Goal: Task Accomplishment & Management: Use online tool/utility

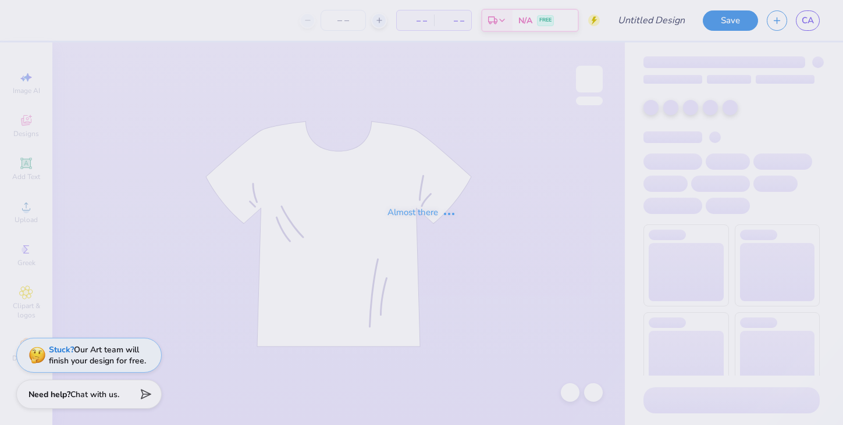
type input "Bid day tan"
type input "90"
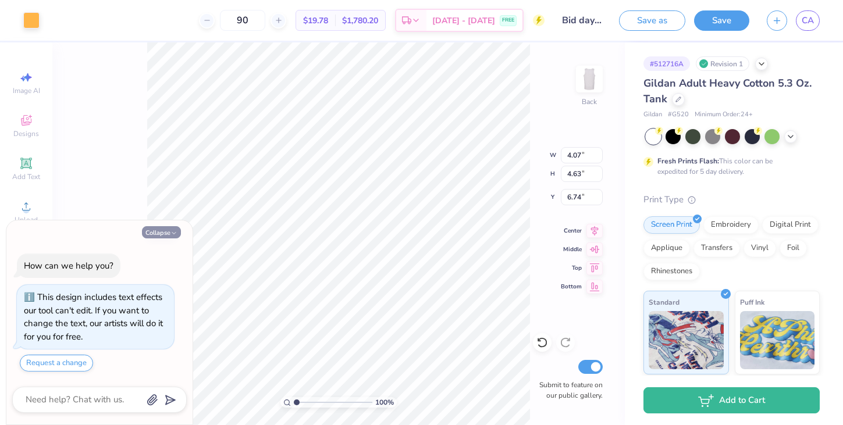
click at [165, 230] on button "Collapse" at bounding box center [161, 232] width 39 height 12
type textarea "x"
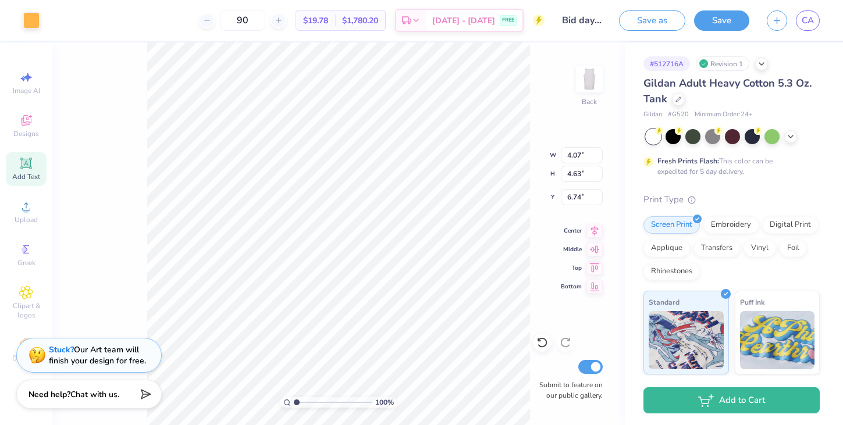
click at [26, 170] on div "Add Text" at bounding box center [26, 169] width 41 height 34
type input "5.83"
type input "1.69"
type input "8.66"
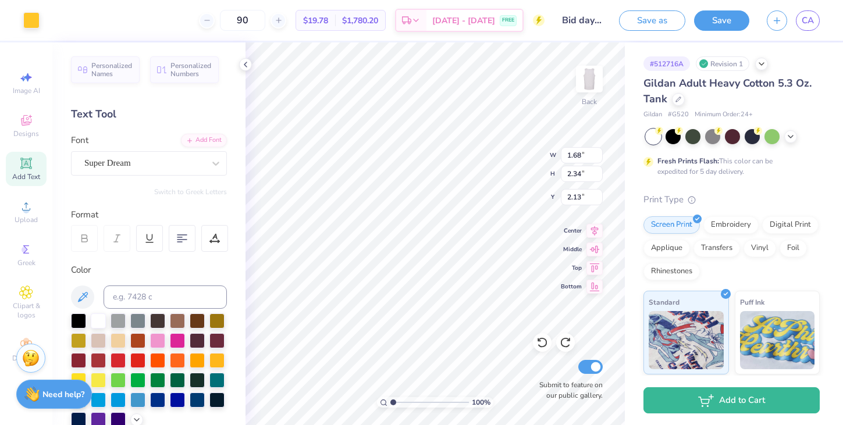
type input "0.58"
type input "0.96"
type input "2.40"
type input "2.02"
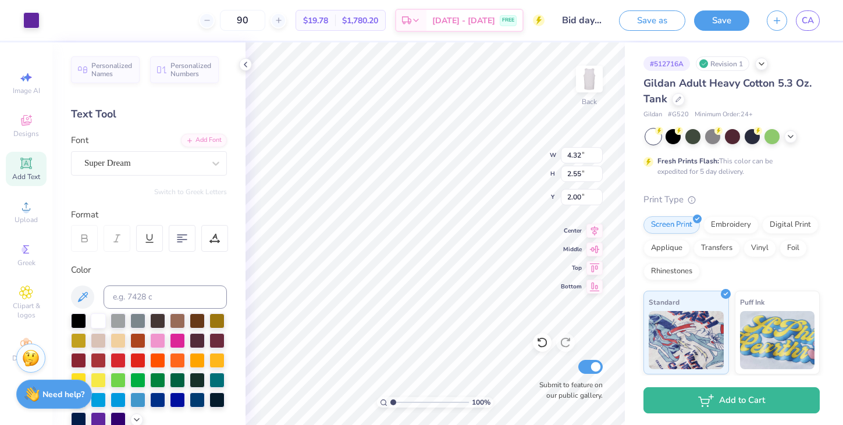
type input "1.84"
type input "2.34"
type input "2.02"
type input "4.32"
type input "2.55"
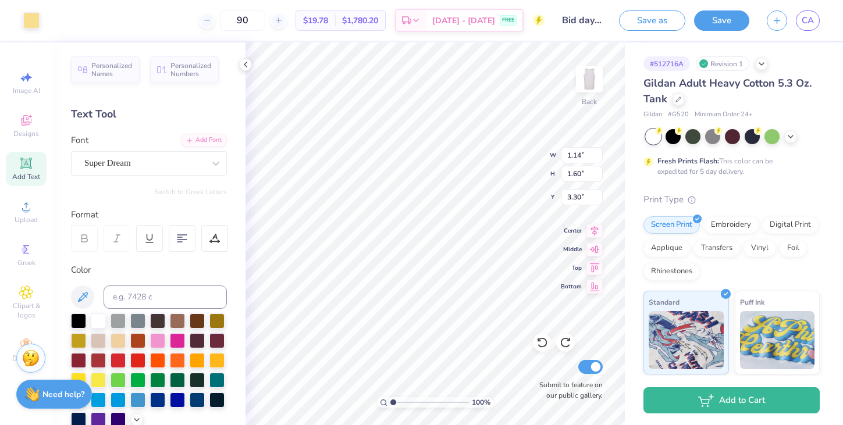
type input "2.00"
type input "2.18"
type input "2.38"
type input "2.09"
type input "1.48"
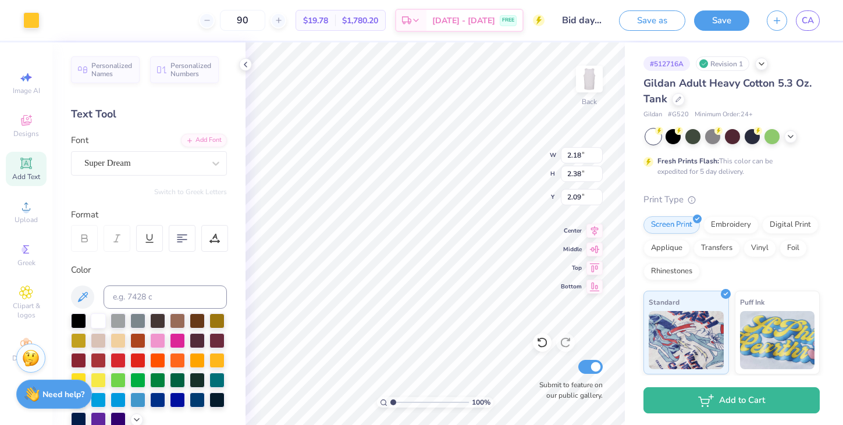
type input "1.03"
type input "3.87"
type input "4.32"
type input "2.55"
type input "2.00"
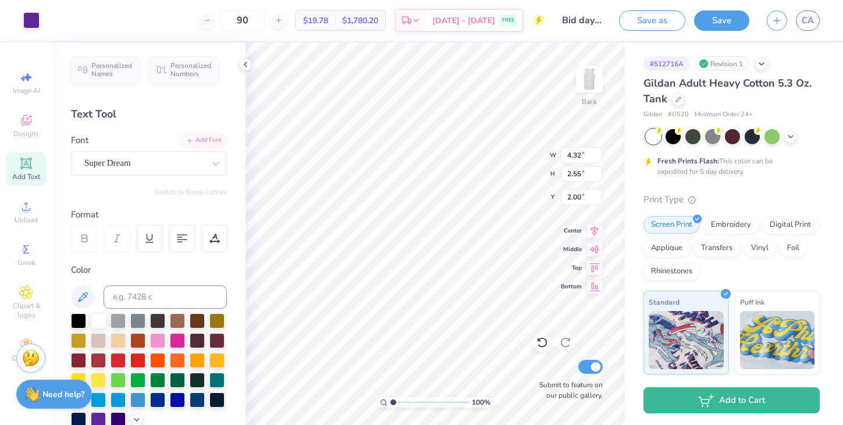
type input "0.61"
type input "0.84"
type input "2.86"
type input "4.17"
type input "2.59"
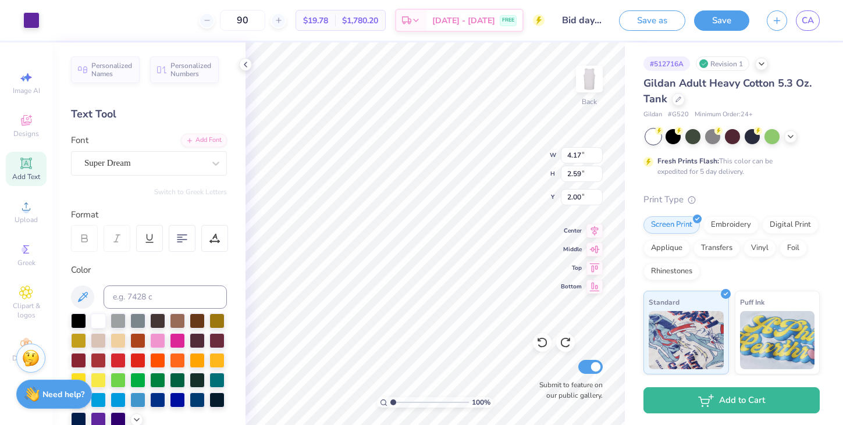
type input "2.21"
type input "3.82"
type input "5.69"
type input "4.80"
type input "0.80"
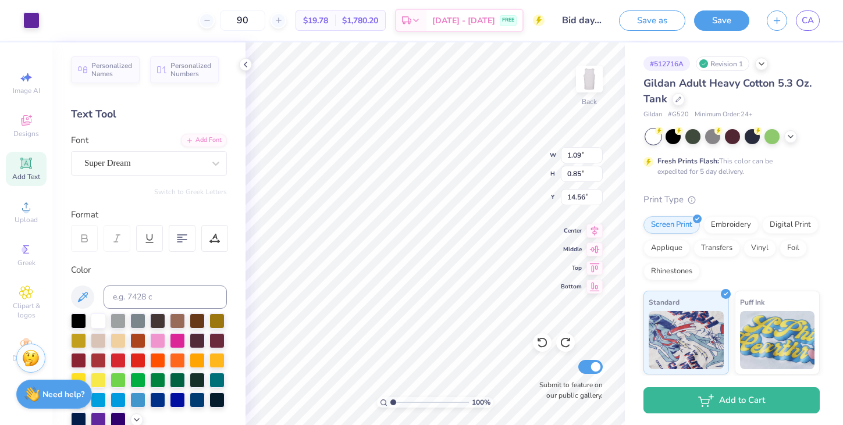
type input "1.23"
type input "0.99"
type input "14.81"
type input "14.92"
click at [33, 158] on icon at bounding box center [26, 163] width 14 height 14
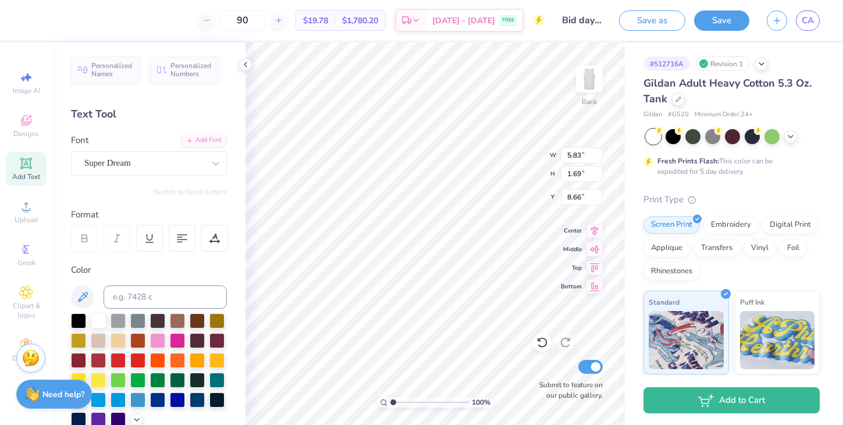
type textarea "Bid Day 2025"
type input "9.29"
type input "1.31"
type input "14.57"
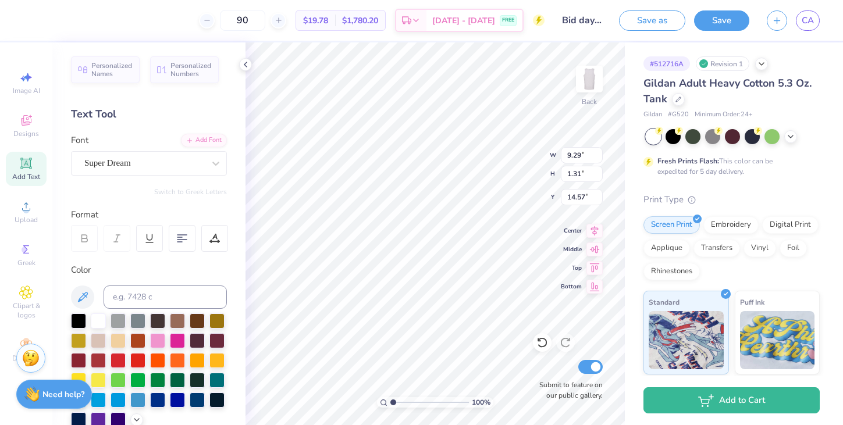
type input "7.52"
type input "1.06"
type input "14.64"
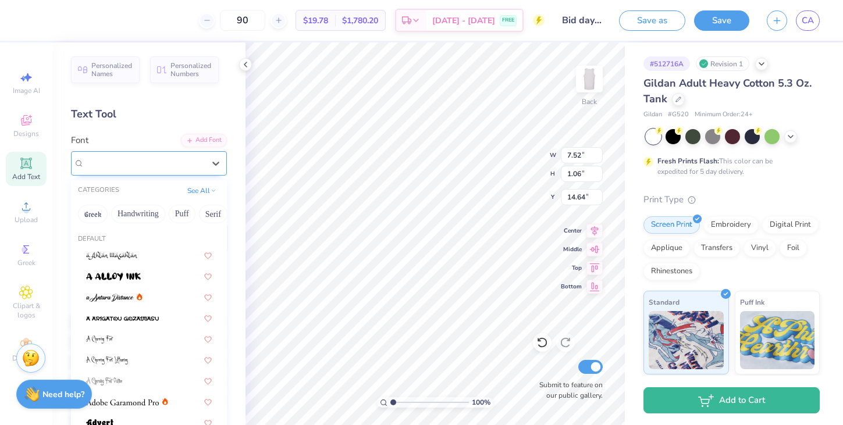
click at [153, 166] on div "Super Dream" at bounding box center [144, 163] width 122 height 18
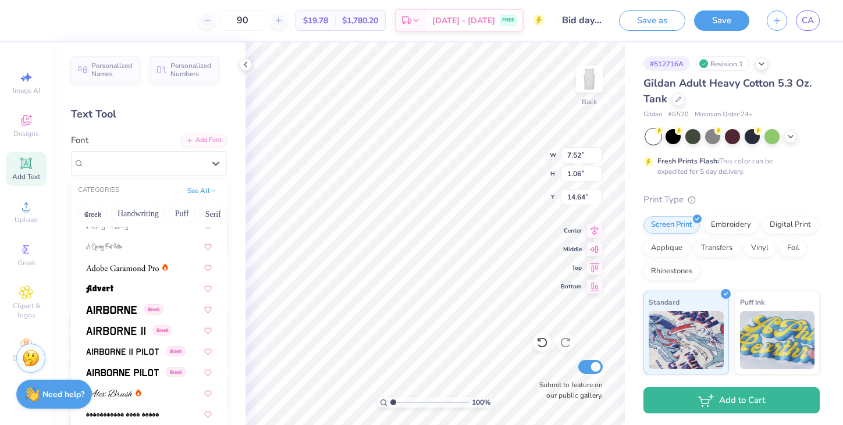
scroll to position [144, 0]
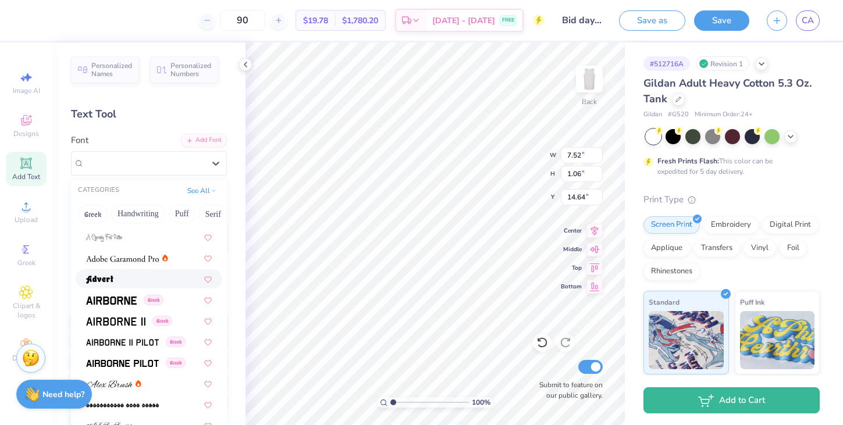
click at [163, 274] on div at bounding box center [149, 279] width 126 height 12
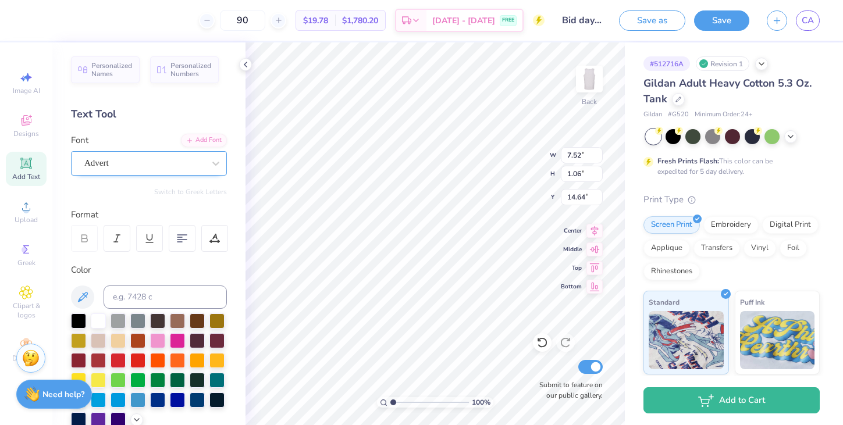
click at [168, 174] on div "Advert" at bounding box center [149, 163] width 156 height 24
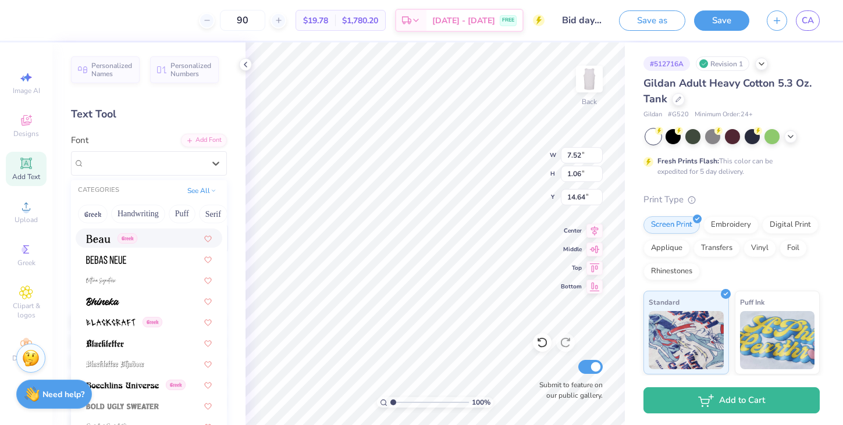
scroll to position [543, 0]
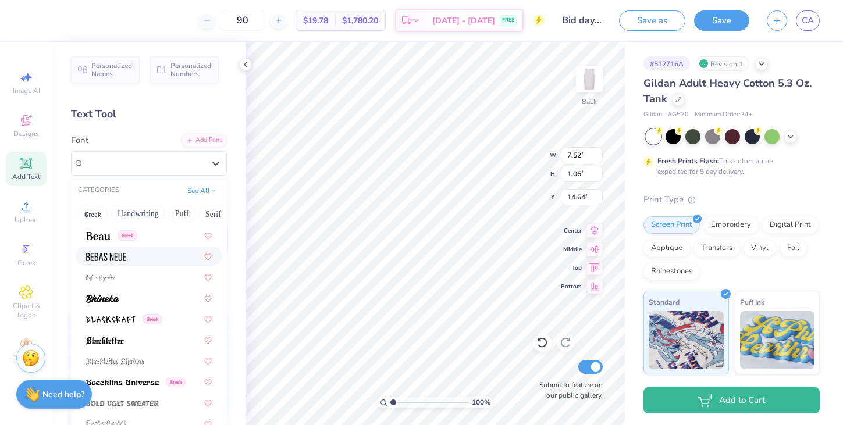
click at [146, 249] on div at bounding box center [149, 256] width 147 height 19
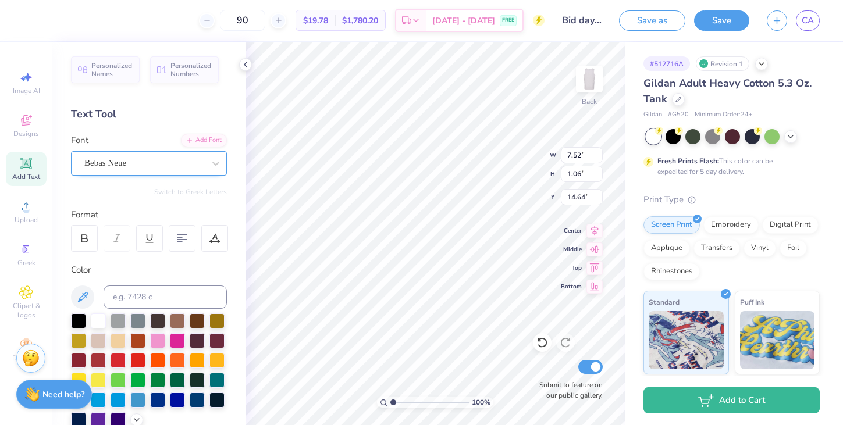
click at [194, 172] on div "Bebas Neue" at bounding box center [144, 163] width 122 height 18
click at [180, 357] on div at bounding box center [177, 359] width 15 height 15
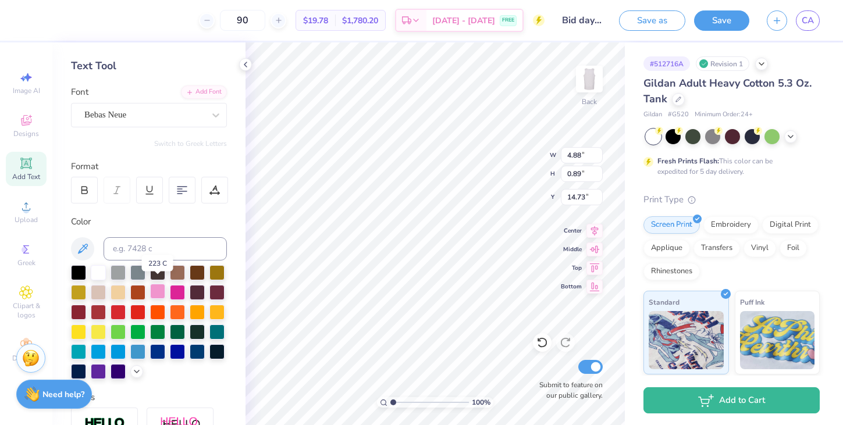
scroll to position [54, 0]
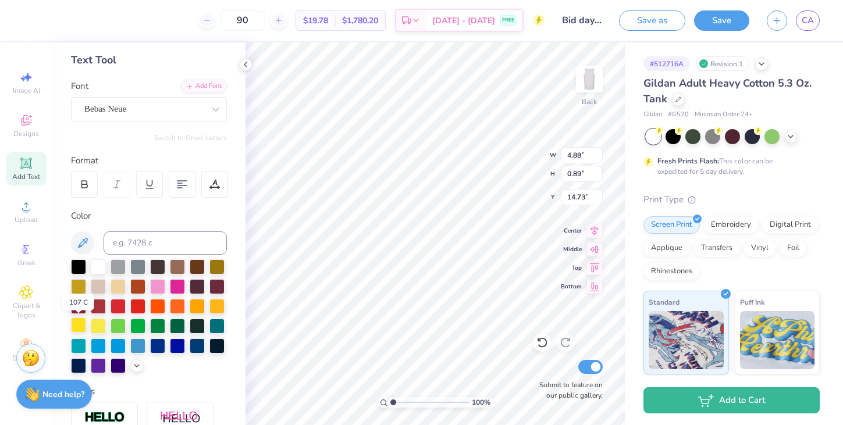
click at [83, 324] on div at bounding box center [78, 325] width 15 height 15
click at [218, 304] on div at bounding box center [216, 305] width 15 height 15
type input "5.01"
type input "2.31"
type input "2.00"
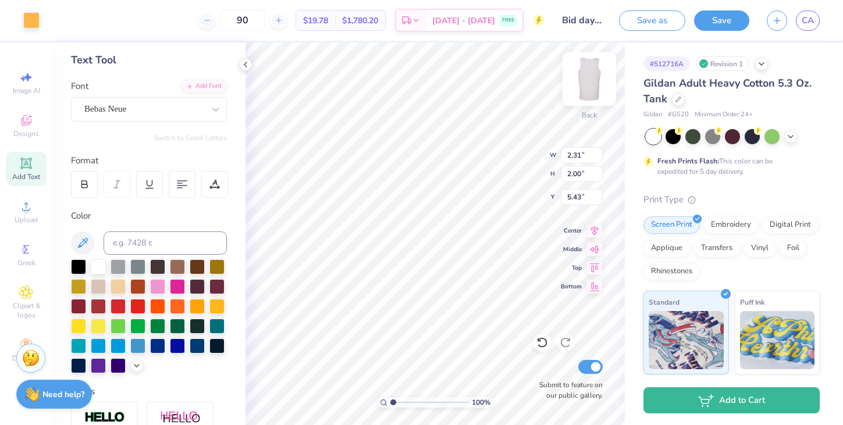
type input "5.42"
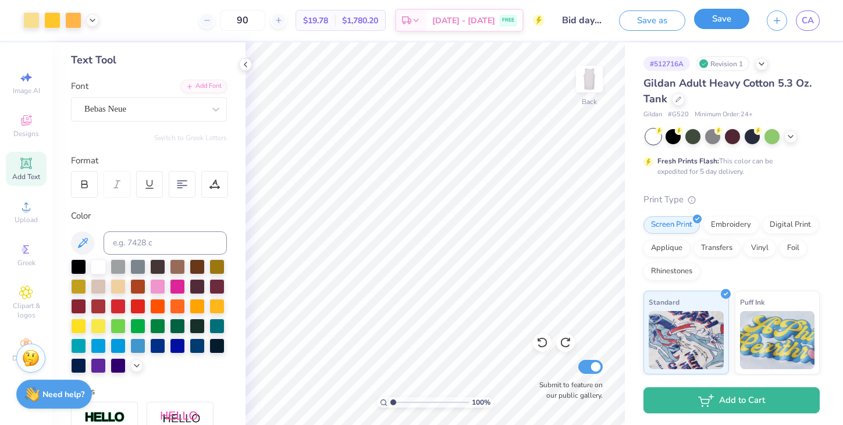
click at [720, 20] on button "Save" at bounding box center [721, 19] width 55 height 20
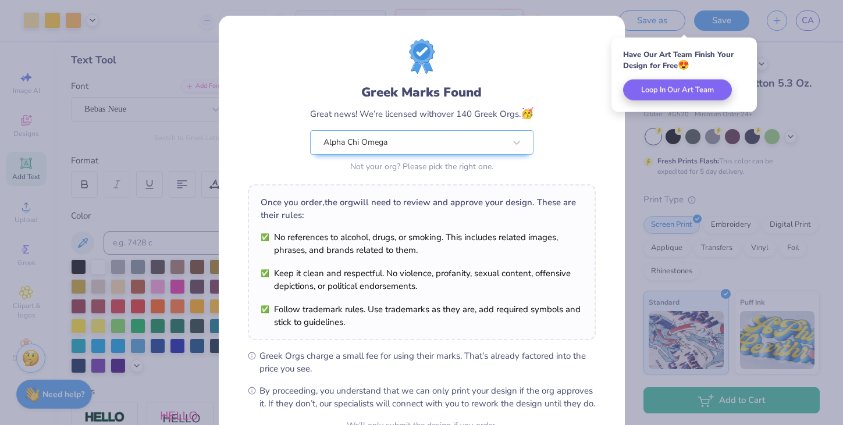
scroll to position [119, 0]
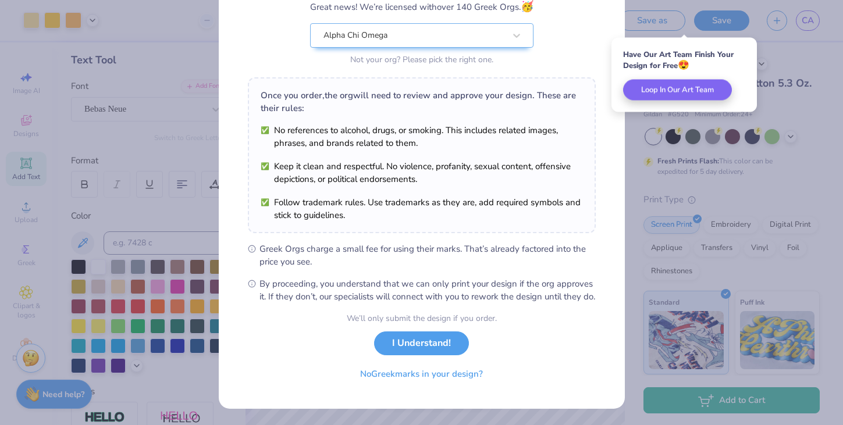
click at [445, 331] on div "We’ll only submit the design if you order. I Understand! No Greek marks in your…" at bounding box center [422, 348] width 150 height 73
click at [445, 338] on button "I Understand!" at bounding box center [421, 341] width 95 height 24
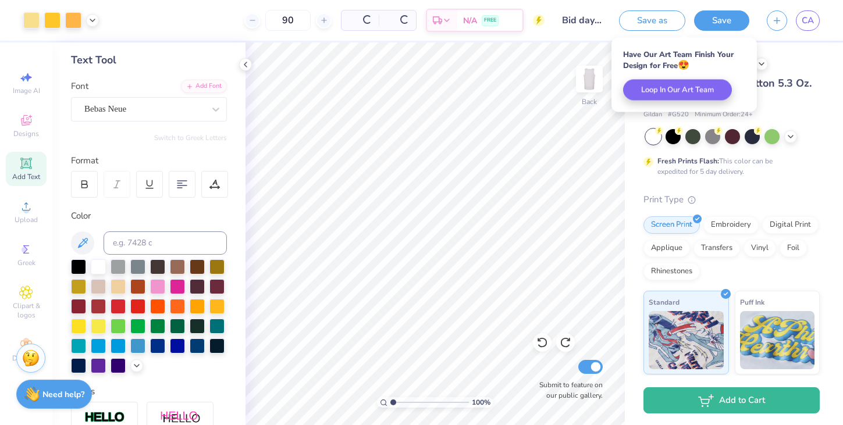
scroll to position [0, 0]
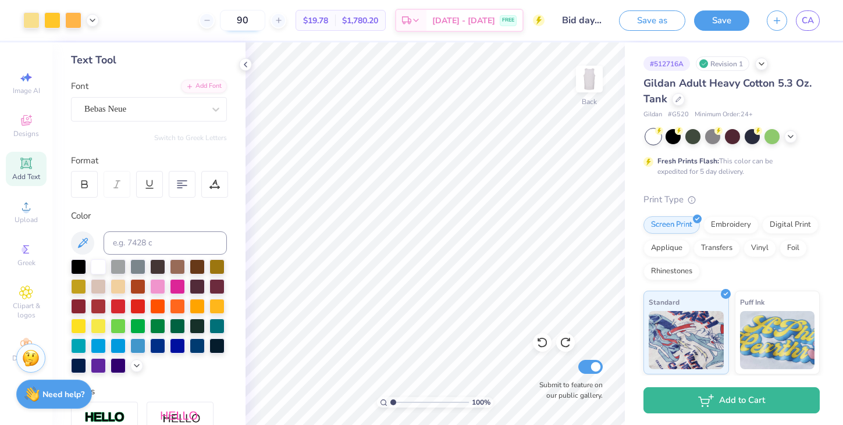
click at [263, 27] on input "90" at bounding box center [242, 20] width 45 height 21
click at [263, 22] on input "90" at bounding box center [242, 20] width 45 height 21
type input "93"
type input "11.69"
type input "4.15"
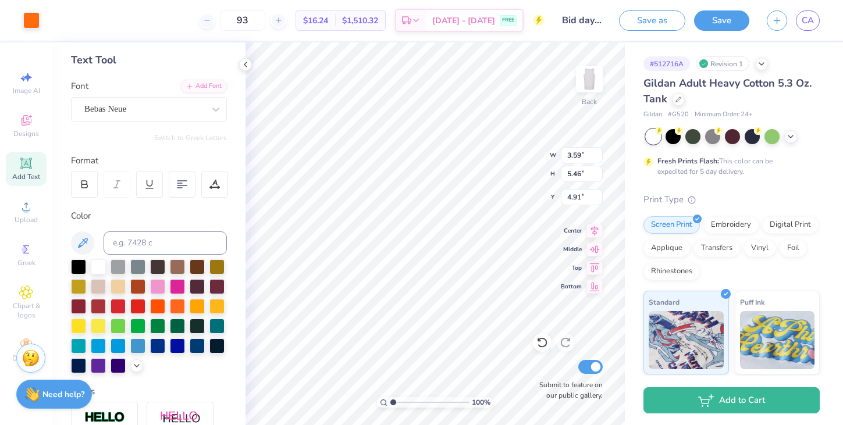
type input "5.26"
type input "5.01"
type input "1.64"
type input "10.82"
type input "13.74"
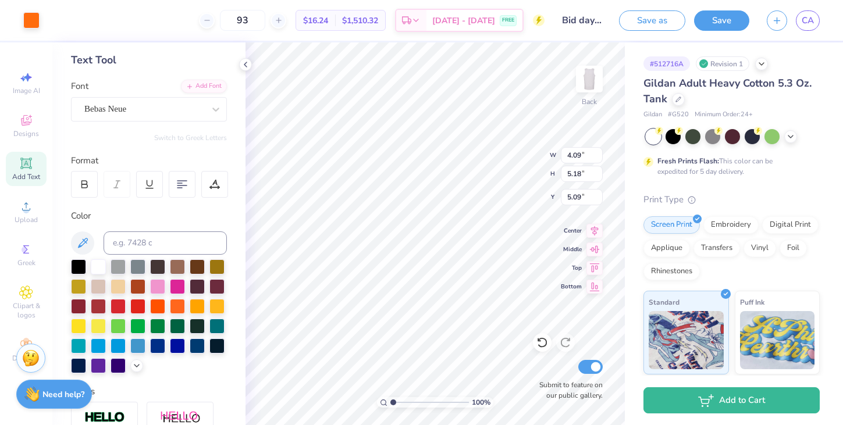
type input "4.09"
type input "5.18"
type input "5.09"
type input "4.09"
type input "5.18"
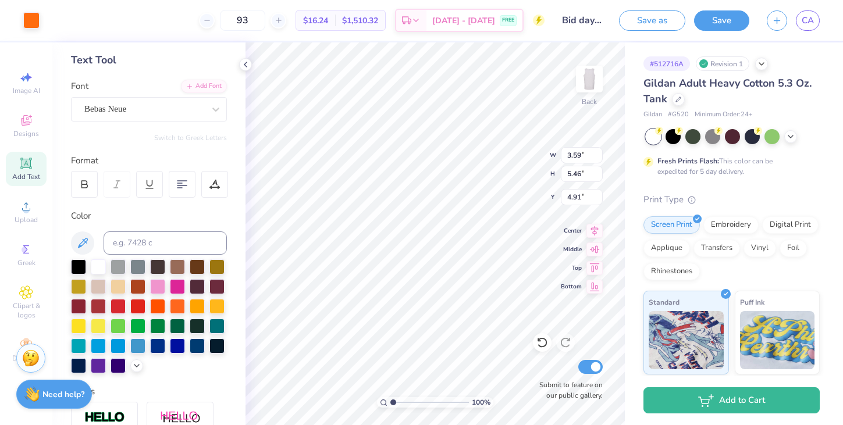
type input "5.09"
type input "1.64"
type input "5.26"
type input "5.09"
click at [101, 359] on div at bounding box center [98, 364] width 15 height 15
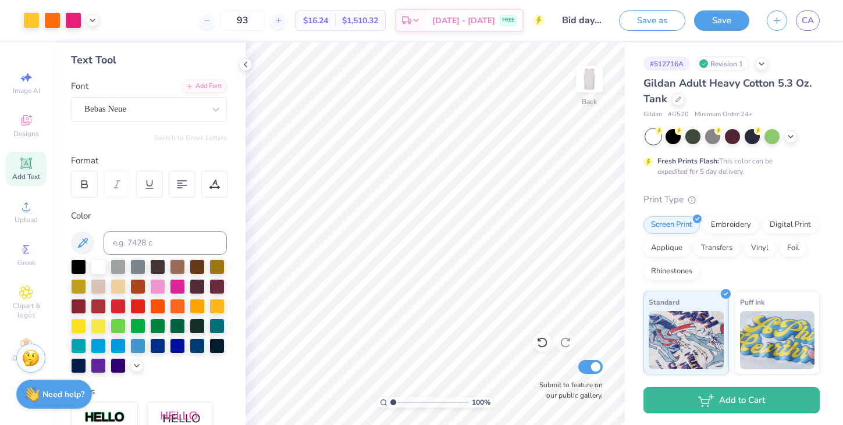
click at [33, 167] on div "Add Text" at bounding box center [26, 169] width 41 height 34
type input "16.81"
type textarea "ALPHA"
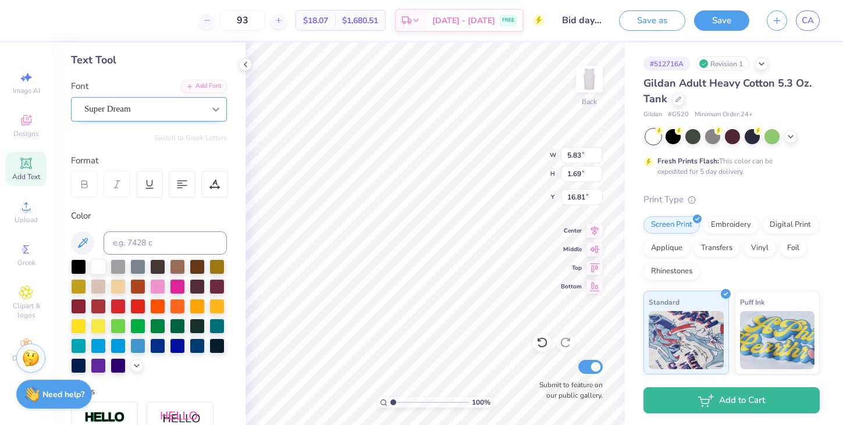
click at [213, 111] on icon at bounding box center [216, 110] width 12 height 12
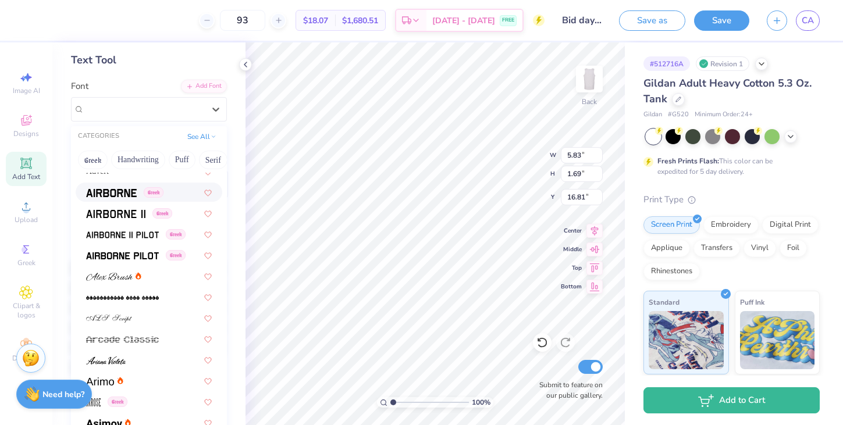
scroll to position [203, 0]
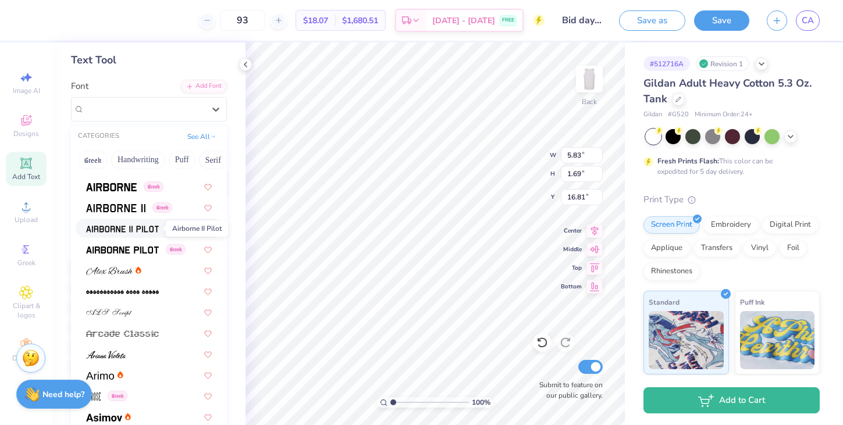
click at [151, 229] on img at bounding box center [122, 229] width 73 height 8
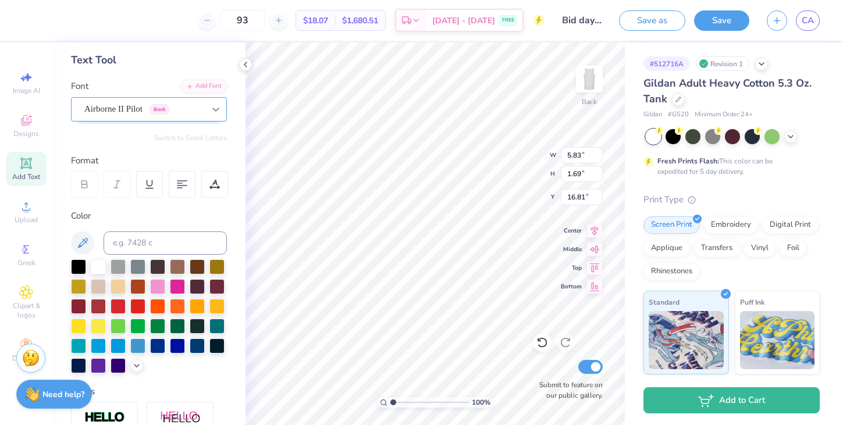
click at [216, 115] on div at bounding box center [215, 109] width 21 height 21
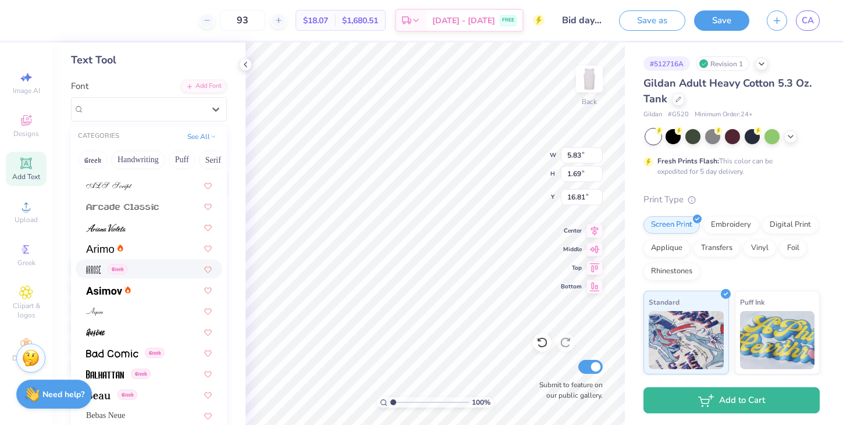
scroll to position [337, 0]
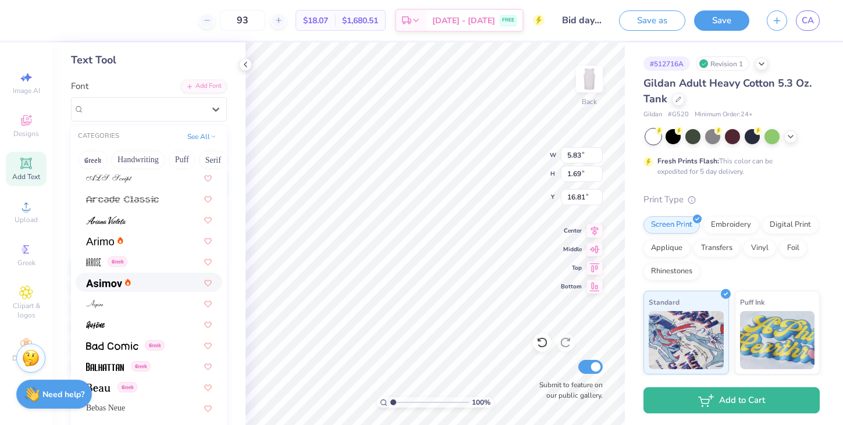
click at [159, 286] on div at bounding box center [149, 282] width 126 height 12
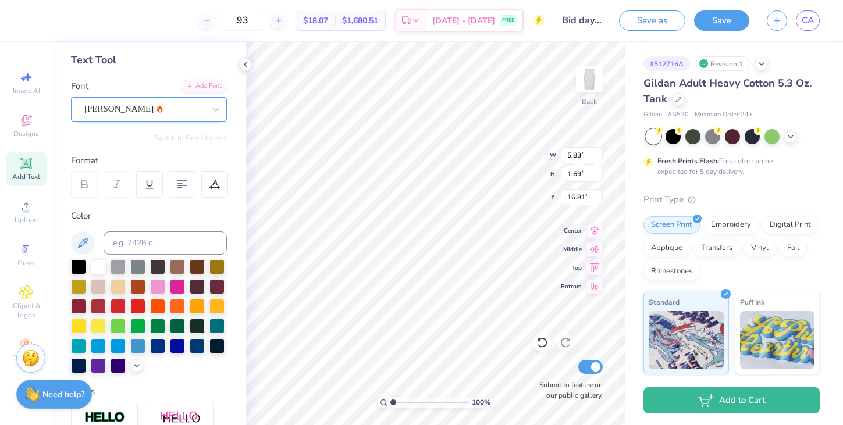
click at [181, 121] on div "[PERSON_NAME]" at bounding box center [149, 109] width 156 height 24
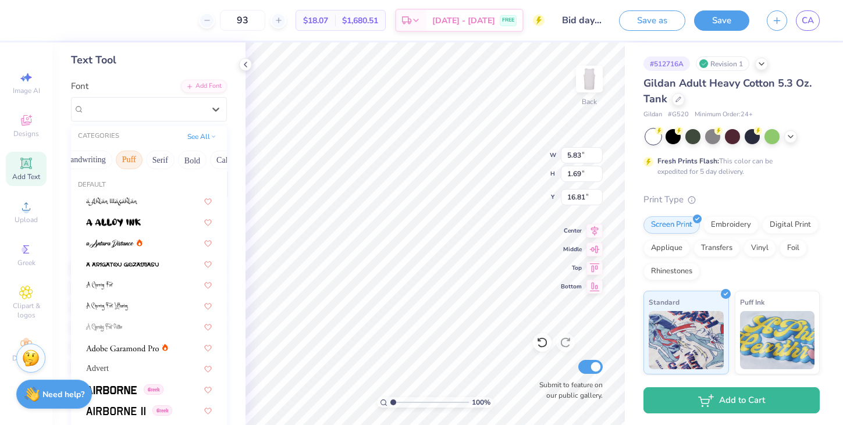
scroll to position [0, 57]
click at [167, 159] on button "Serif" at bounding box center [156, 160] width 28 height 19
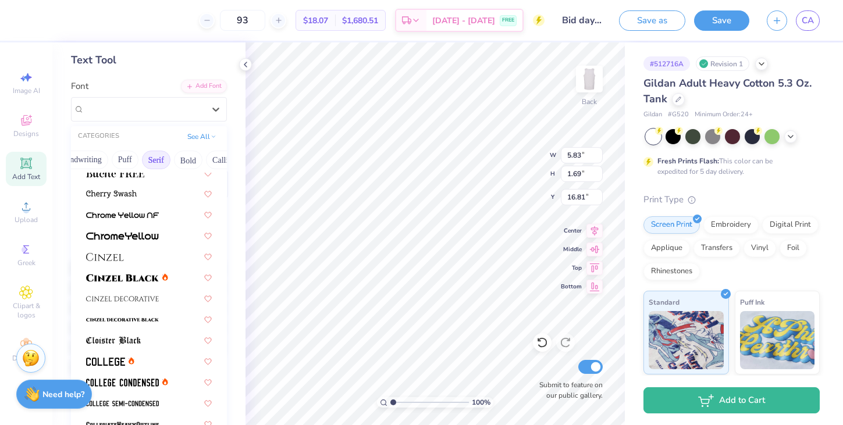
scroll to position [156, 0]
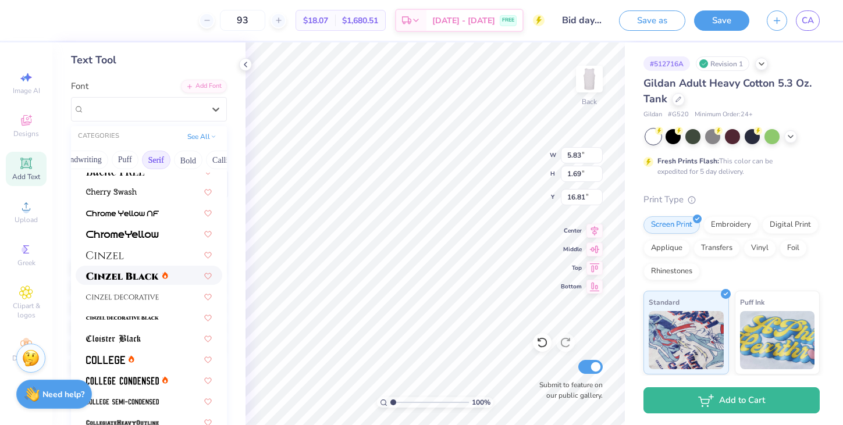
click at [172, 277] on div at bounding box center [149, 275] width 126 height 12
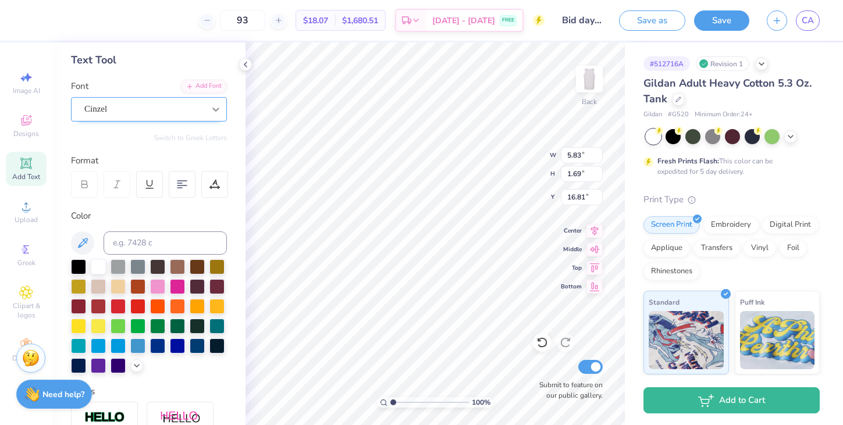
click at [211, 110] on icon at bounding box center [216, 110] width 12 height 12
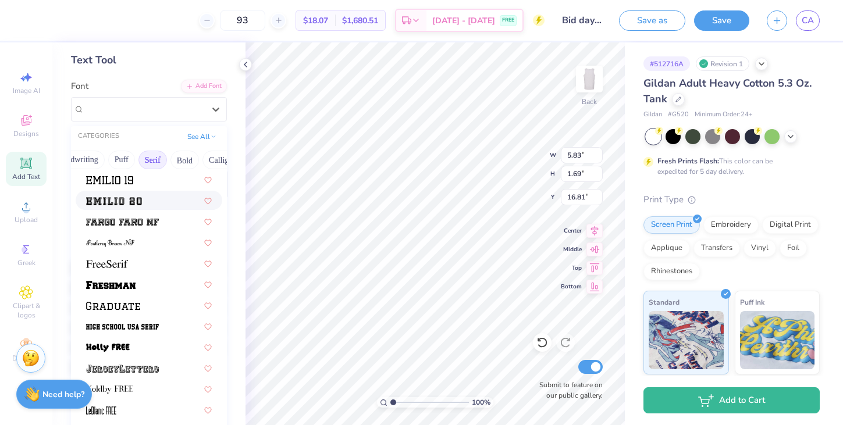
scroll to position [924, 0]
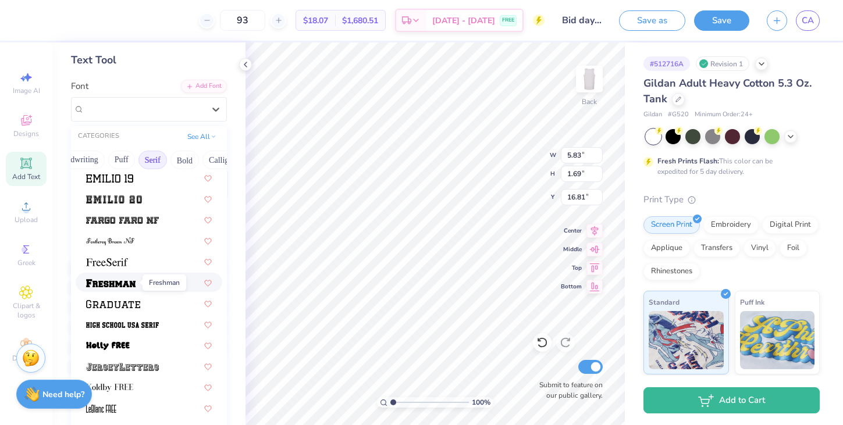
click at [133, 277] on span at bounding box center [110, 282] width 49 height 12
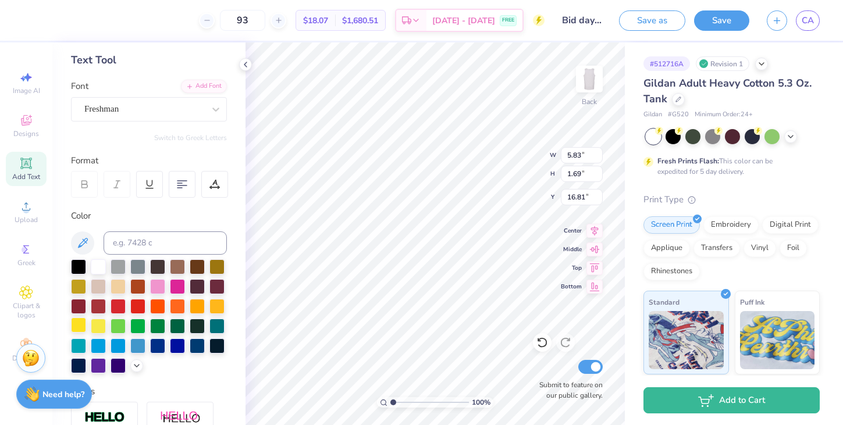
click at [81, 328] on div at bounding box center [78, 325] width 15 height 15
type input "15.23"
type input "15.62"
type textarea "CHI"
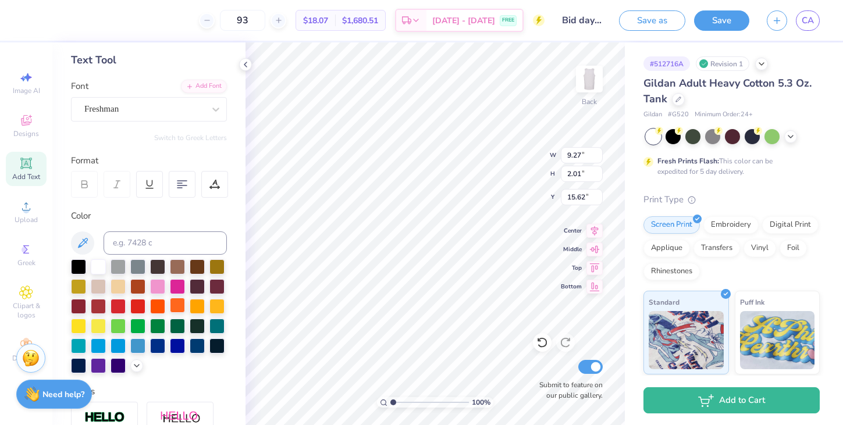
click at [178, 302] on div at bounding box center [177, 305] width 15 height 15
type input "3.12"
type input "11.49"
type input "2.49"
type input "3.80"
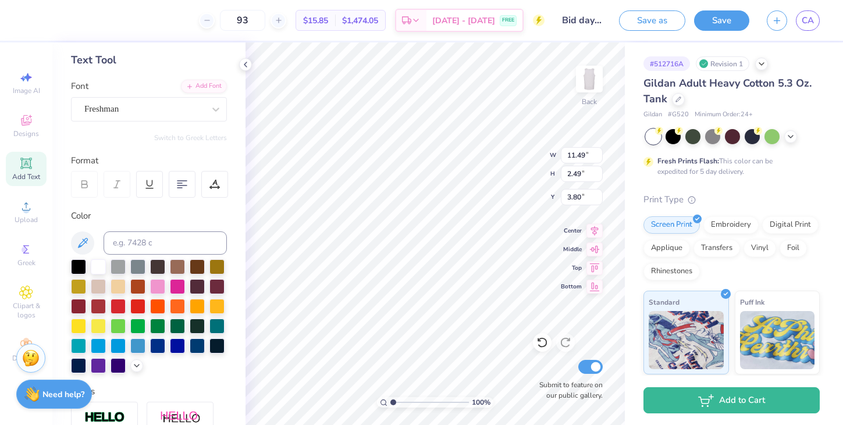
type input "4.34"
type input "2.01"
type input "7.02"
type input "10.98"
type input "5.08"
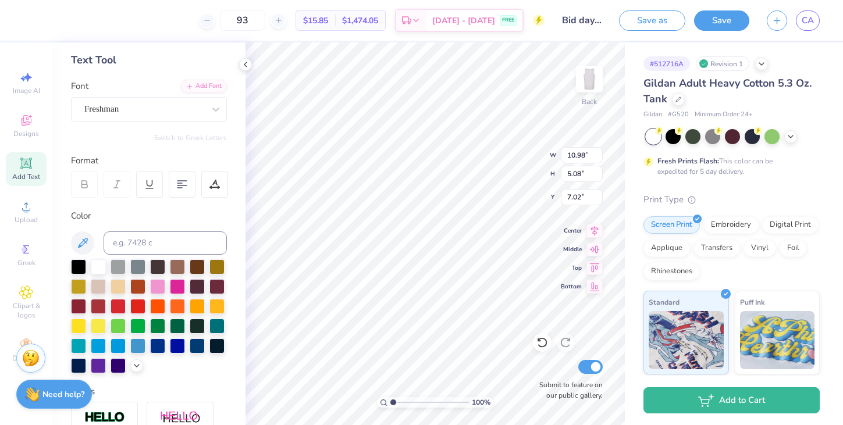
type input "6.56"
type input "11.49"
type input "2.49"
type input "12.14"
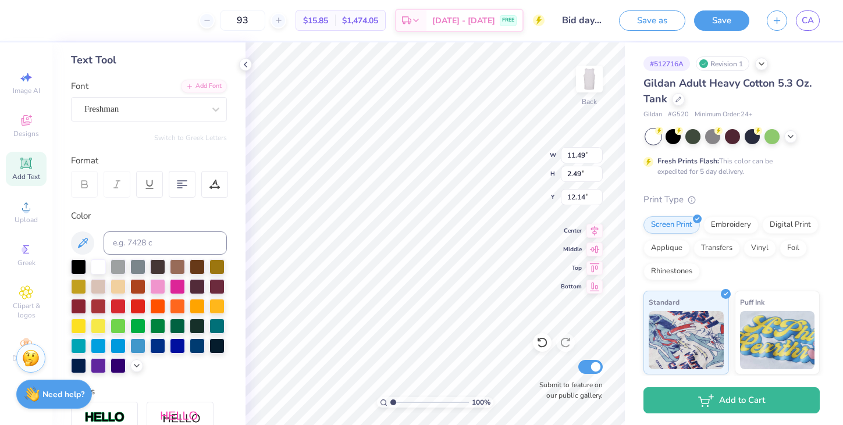
type textarea "OMEGA"
click at [170, 287] on div at bounding box center [177, 285] width 15 height 15
type input "10.10"
type input "4.88"
type input "0.89"
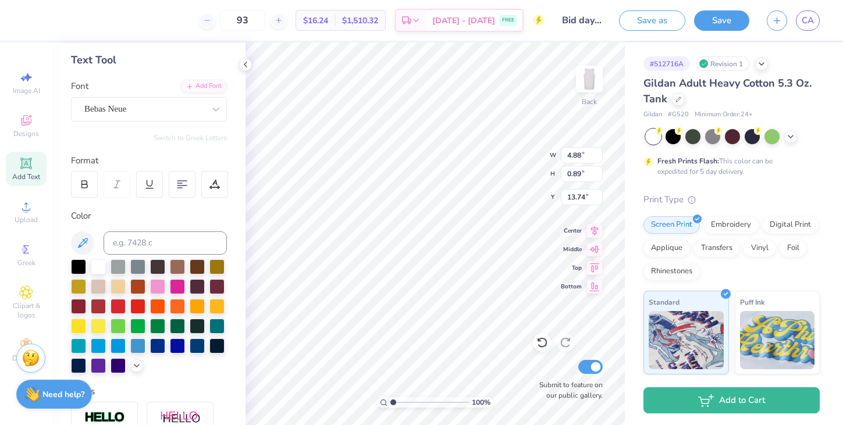
type input "15.67"
type input "11.54"
type input "2.49"
type input "11.91"
type input "4.88"
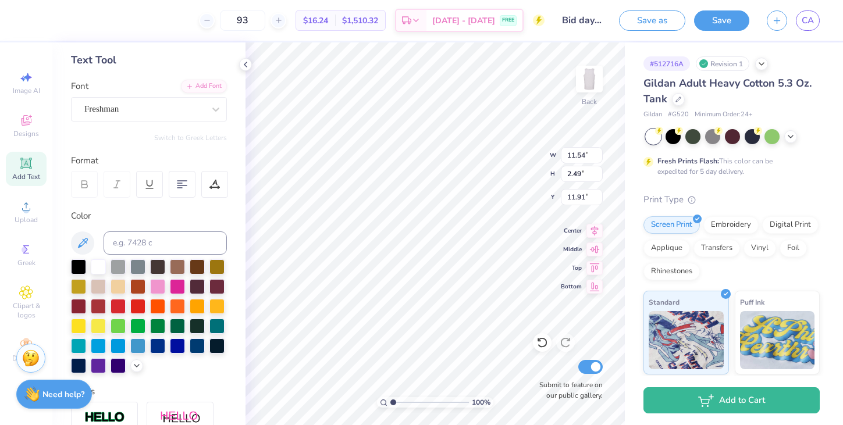
type input "0.89"
type input "14.86"
click at [213, 302] on div at bounding box center [216, 305] width 15 height 15
click at [80, 327] on div at bounding box center [78, 325] width 15 height 15
click at [224, 281] on div at bounding box center [216, 285] width 15 height 15
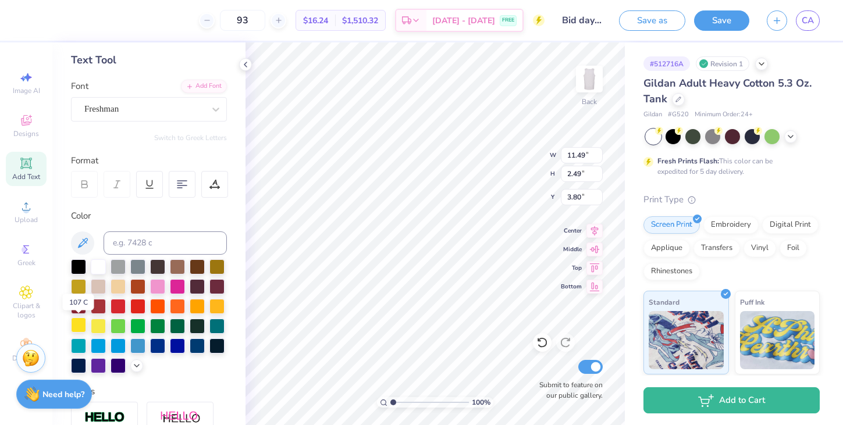
click at [83, 327] on div at bounding box center [78, 325] width 15 height 15
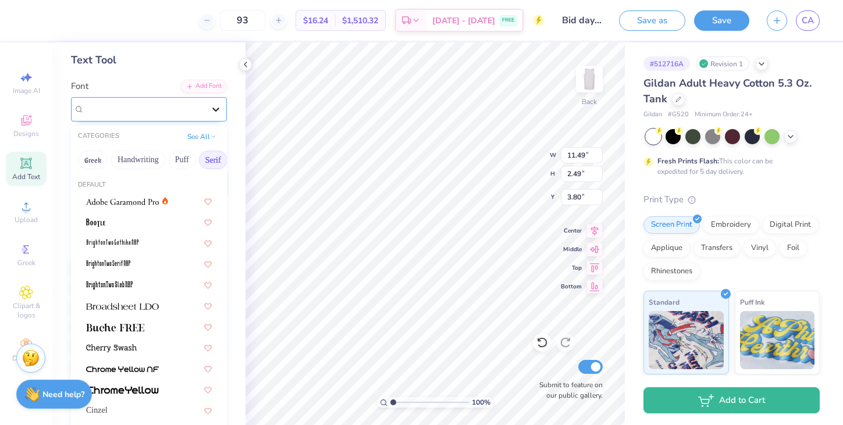
click at [211, 104] on icon at bounding box center [216, 110] width 12 height 12
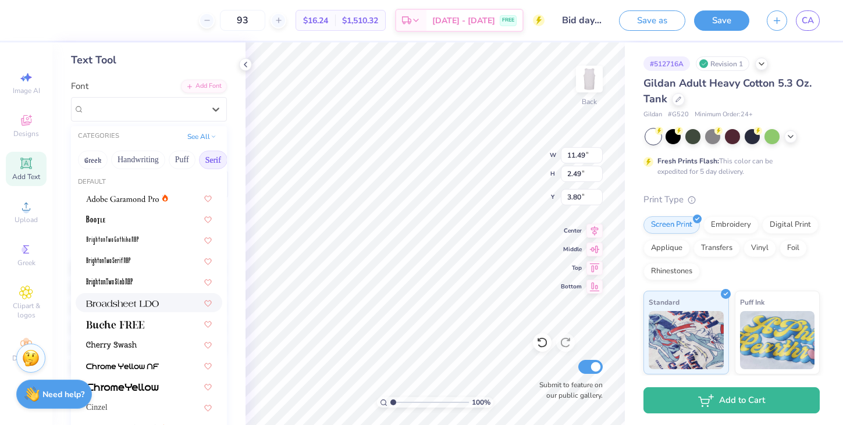
scroll to position [0, 0]
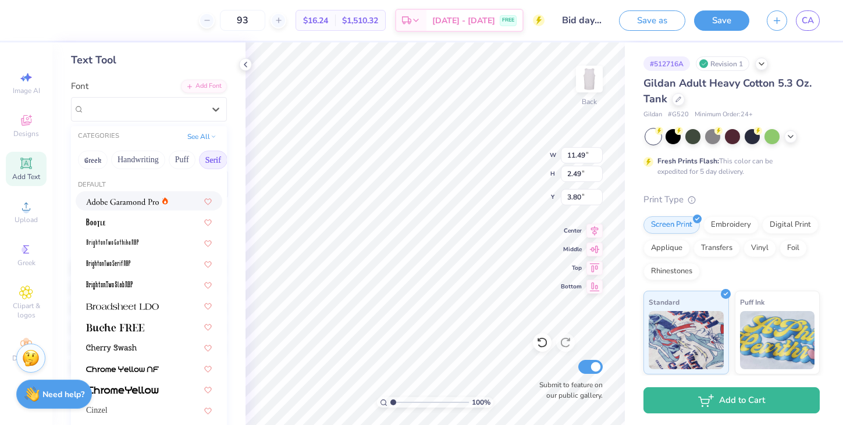
click at [216, 161] on button "Serif" at bounding box center [213, 160] width 28 height 19
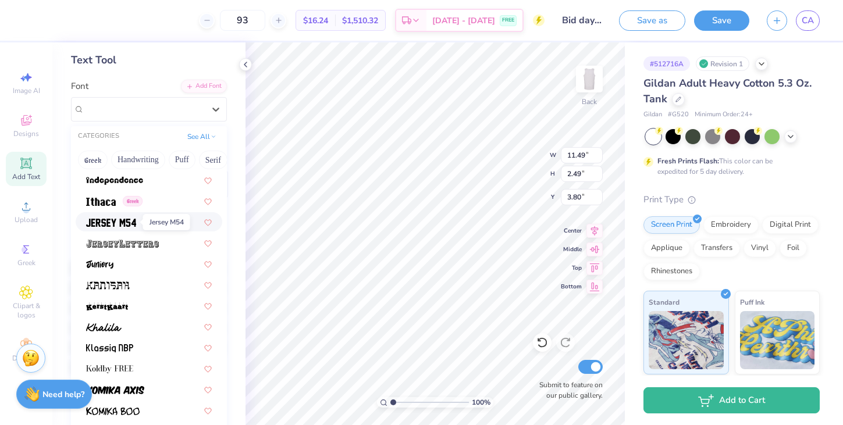
scroll to position [3162, 0]
click at [149, 227] on div at bounding box center [149, 221] width 126 height 12
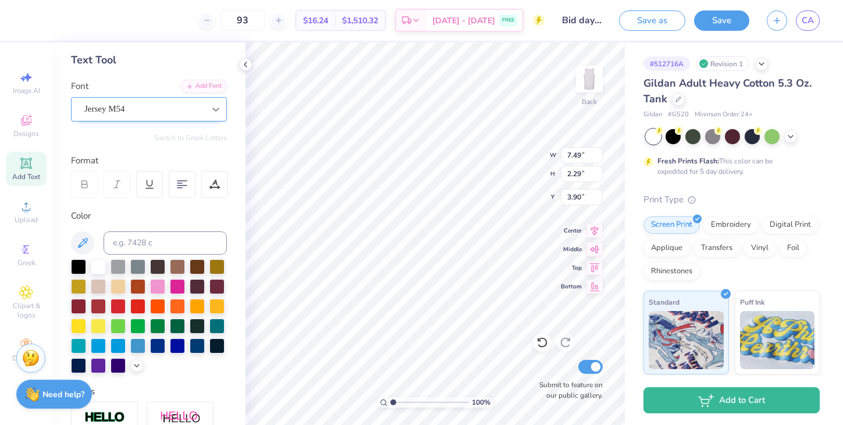
click at [213, 116] on div at bounding box center [215, 109] width 21 height 21
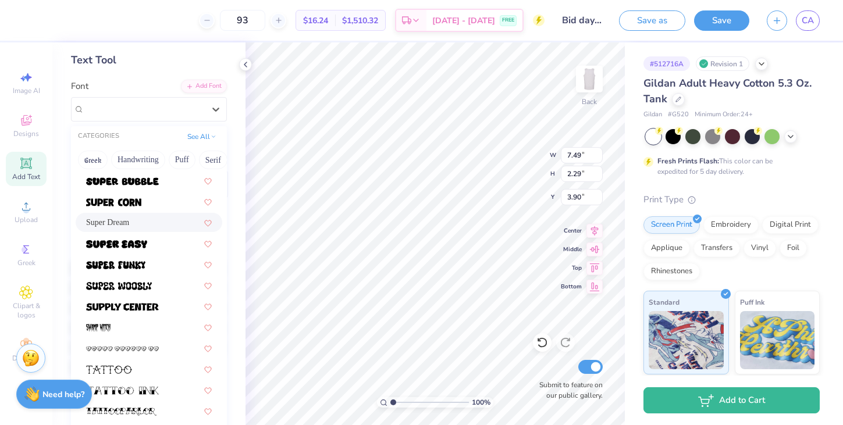
scroll to position [5667, 0]
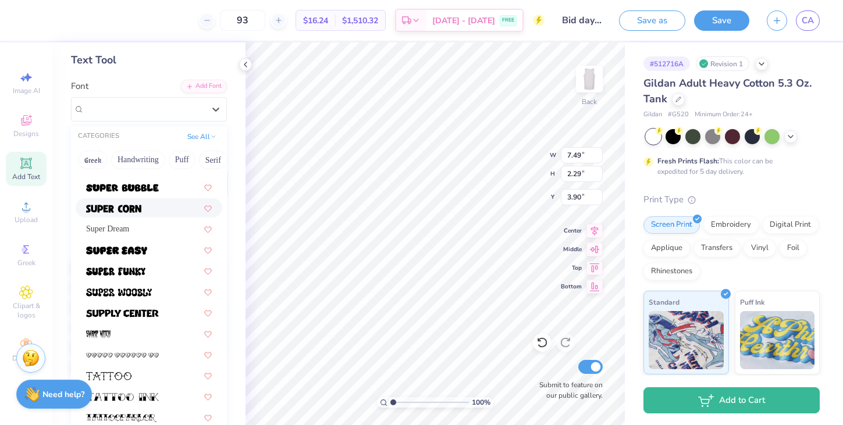
click at [170, 205] on div at bounding box center [149, 208] width 126 height 12
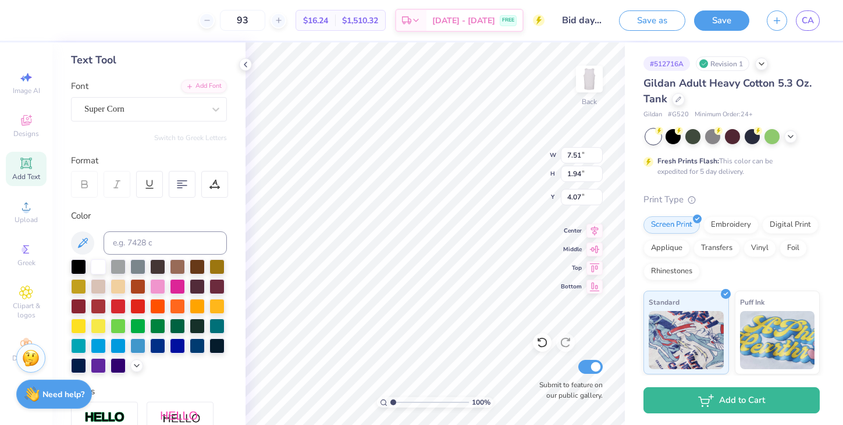
type input "9.48"
type input "2.45"
type input "3.57"
type input "10.90"
type input "2.82"
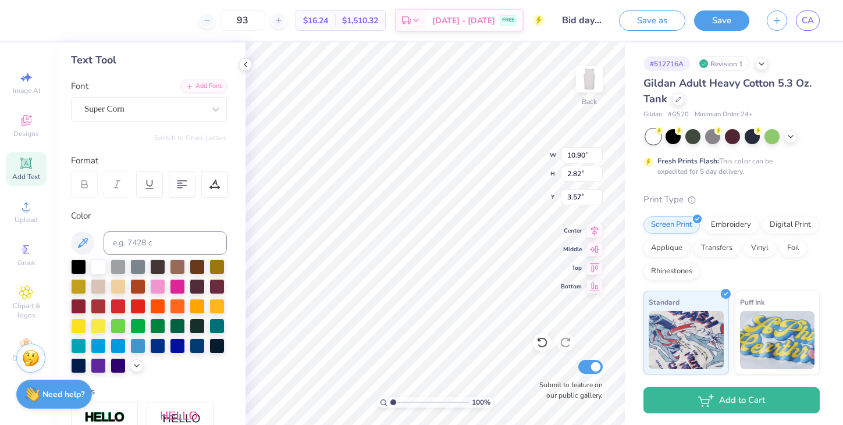
type input "3.43"
type input "10.98"
type input "5.08"
type input "6.56"
click at [204, 109] on div "Freshman" at bounding box center [144, 109] width 122 height 18
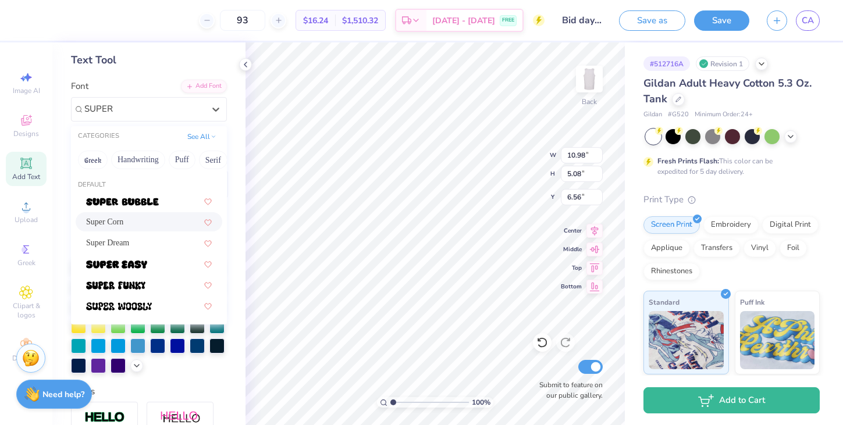
click at [137, 226] on div "Super Corn" at bounding box center [149, 222] width 126 height 12
type input "SUPER"
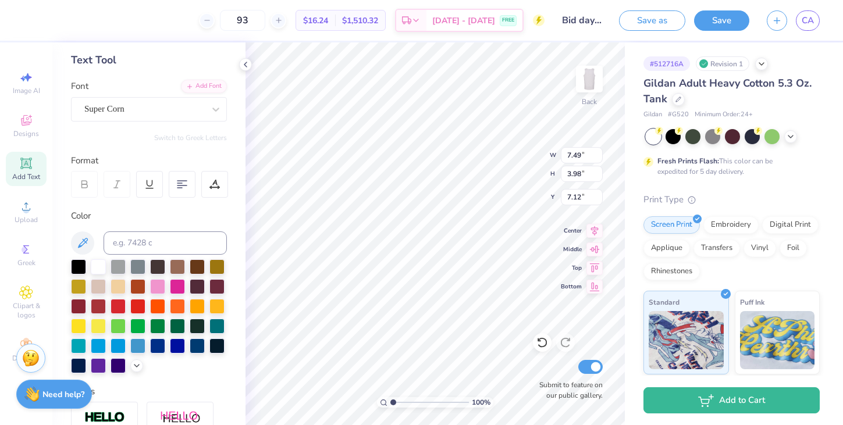
type input "9.15"
type input "4.86"
type input "6.24"
type input "10.31"
type input "5.48"
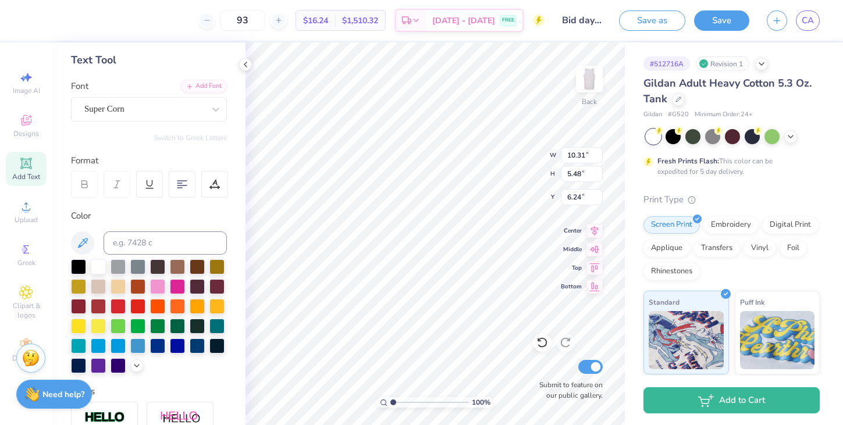
type input "6.43"
type input "11.54"
type input "2.49"
type input "11.91"
click at [199, 118] on div "Freshman" at bounding box center [149, 109] width 156 height 24
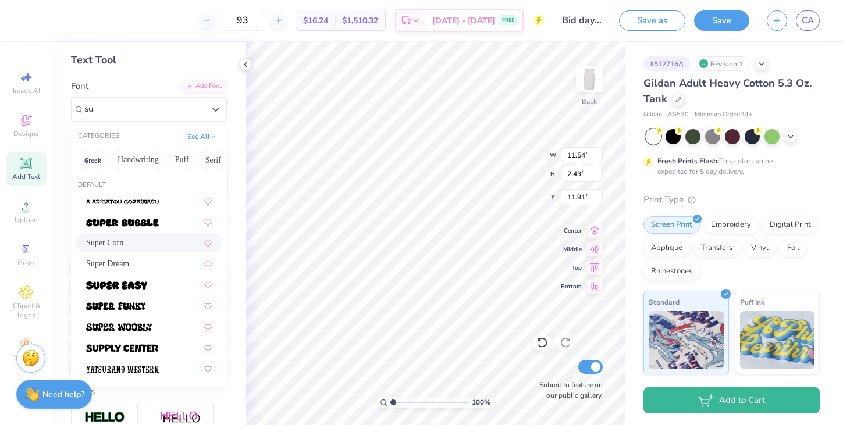
click at [157, 234] on div "Super Corn" at bounding box center [149, 242] width 147 height 19
type input "su"
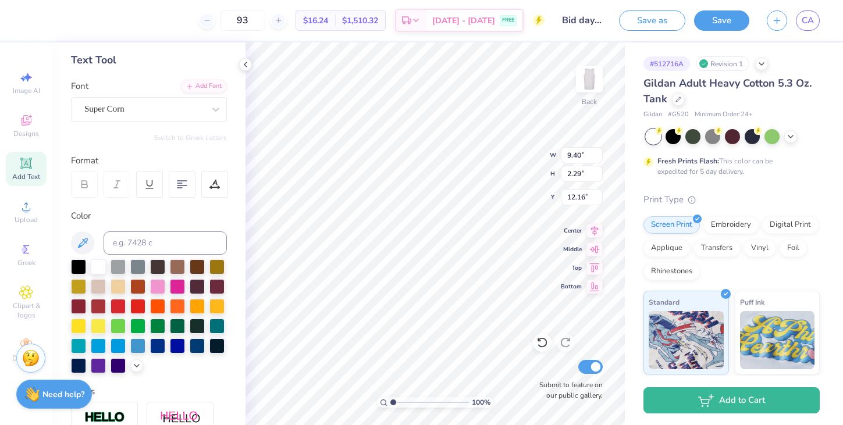
type input "9.40"
type input "2.29"
type input "10.66"
type input "2.60"
type input "11.91"
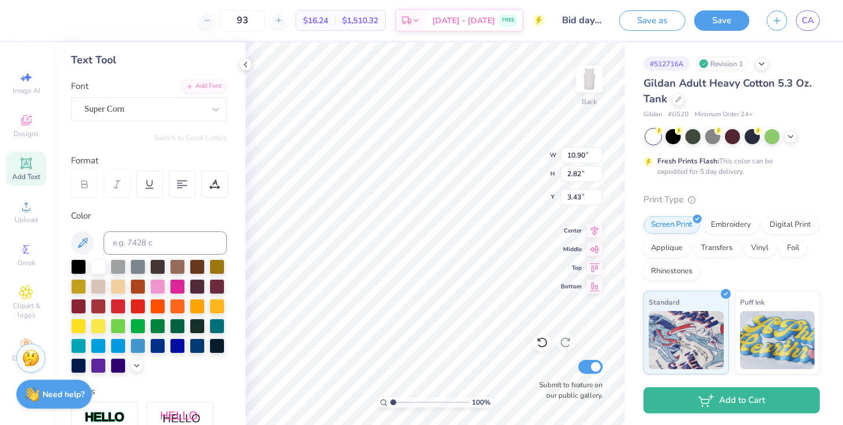
type input "3.61"
click at [197, 117] on div "Super Corn" at bounding box center [144, 109] width 122 height 18
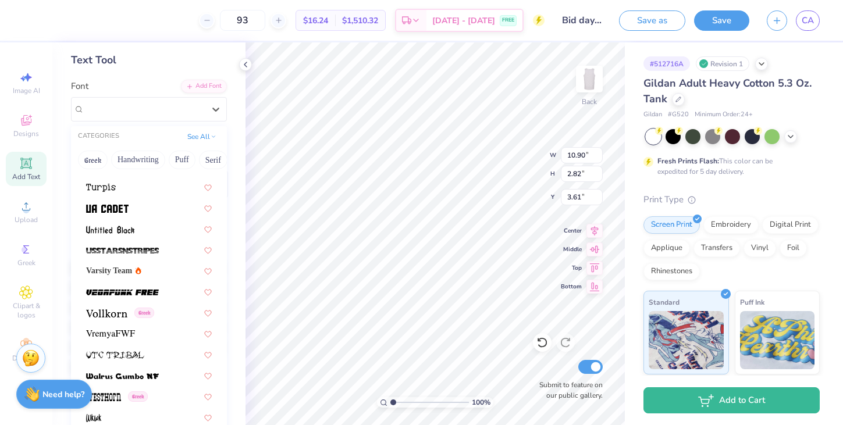
scroll to position [6189, 0]
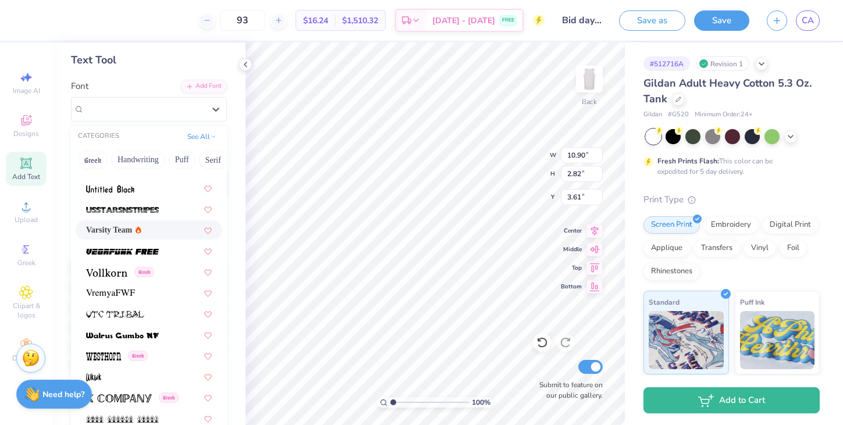
click at [186, 233] on div "Varsity Team" at bounding box center [149, 230] width 126 height 12
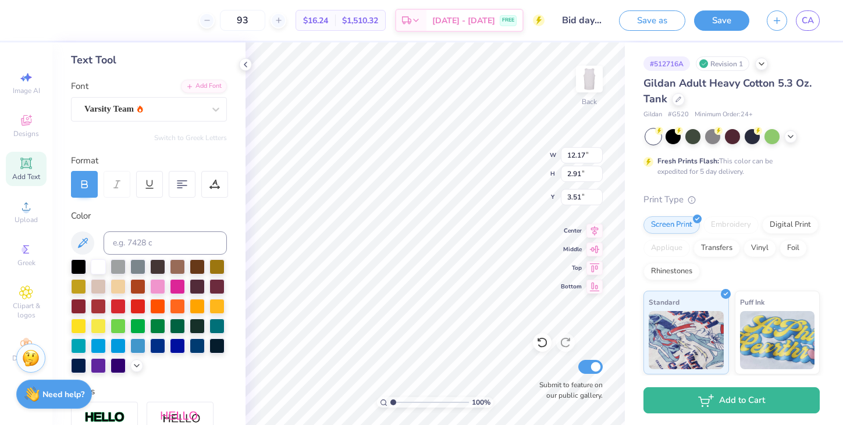
type input "12.17"
type input "2.91"
type input "10.31"
type input "5.48"
type input "6.43"
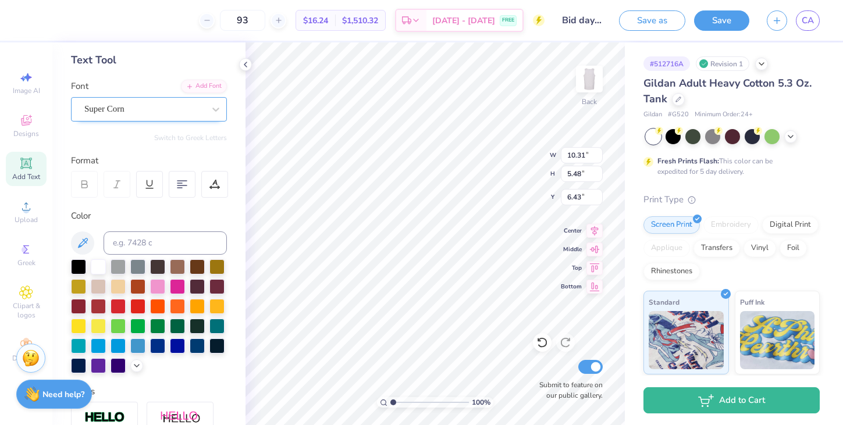
click at [192, 112] on div "Super Corn" at bounding box center [144, 109] width 122 height 18
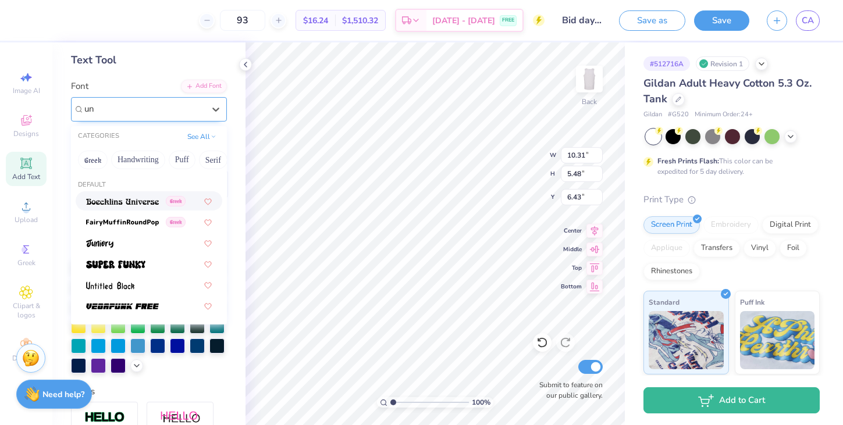
type input "u"
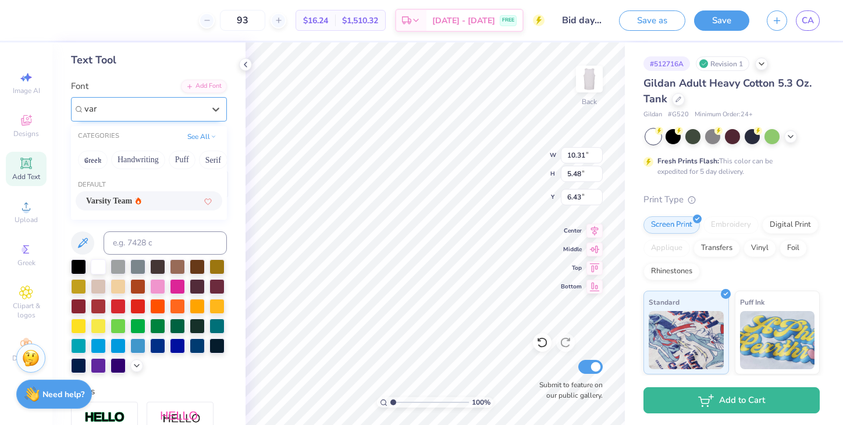
click at [159, 207] on div "Varsity Team" at bounding box center [149, 200] width 147 height 19
type input "var"
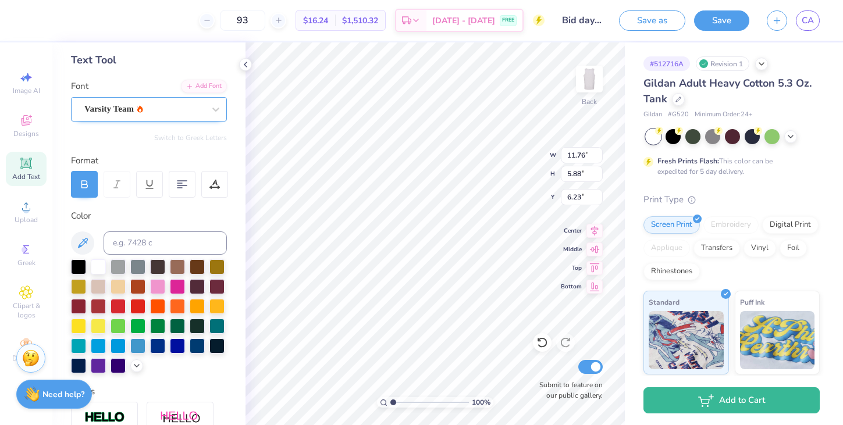
type input "11.28"
type input "5.64"
type input "6.68"
type input "12.17"
type input "2.91"
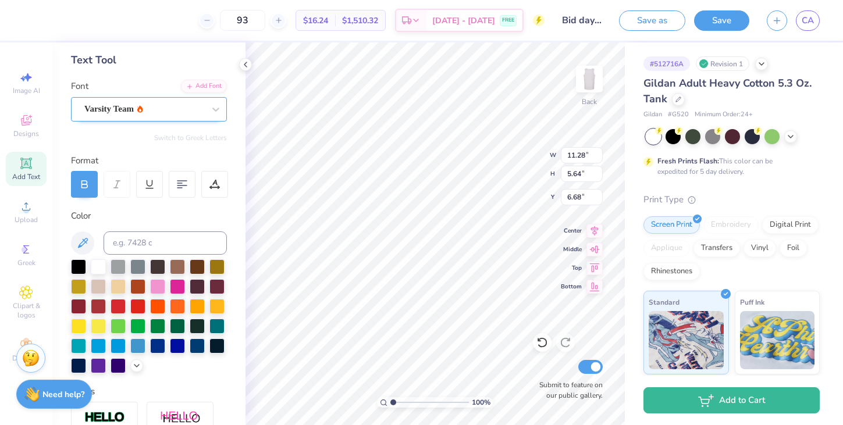
type input "3.50"
type input "11.52"
type input "2.75"
type input "3.61"
type input "11.35"
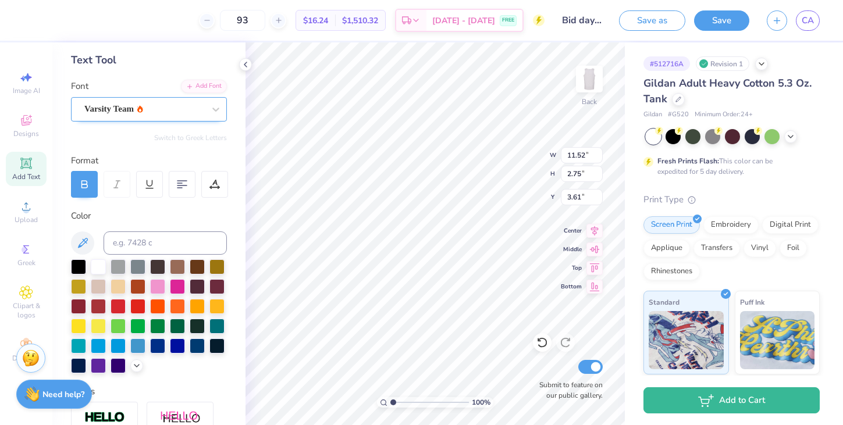
type input "2.71"
type input "10.66"
type input "2.60"
type input "11.91"
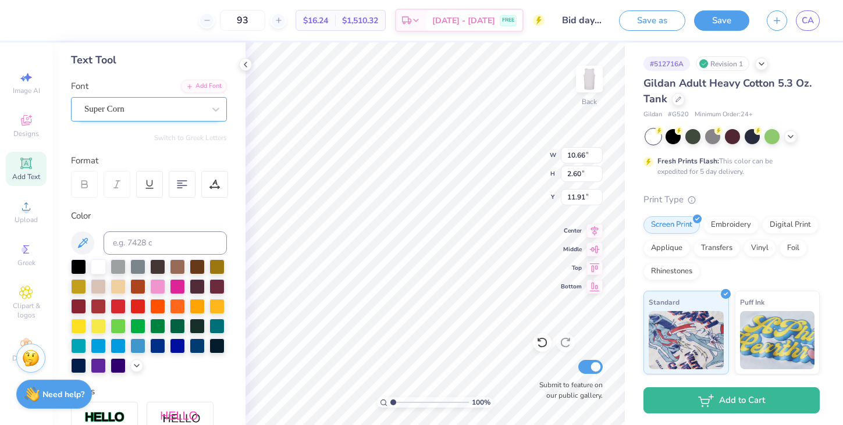
click at [152, 100] on div "Super Corn" at bounding box center [144, 109] width 122 height 18
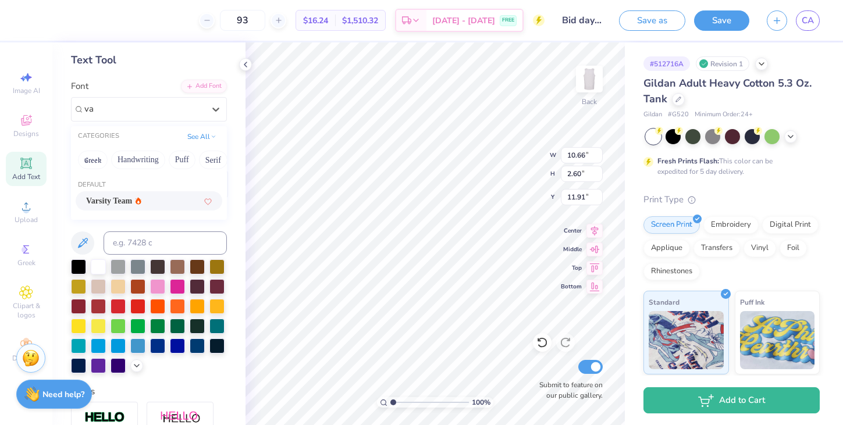
click at [141, 199] on div "Varsity Team" at bounding box center [113, 201] width 55 height 12
type input "va"
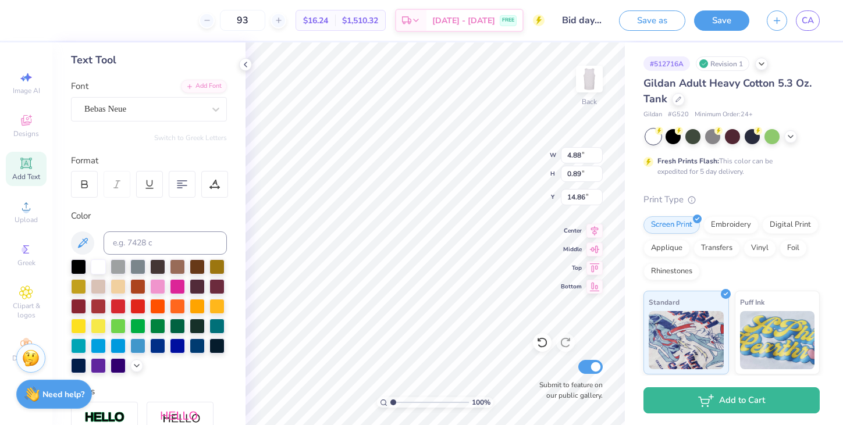
type input "15.77"
type input "11.77"
type input "2.73"
type input "11.84"
type input "10.57"
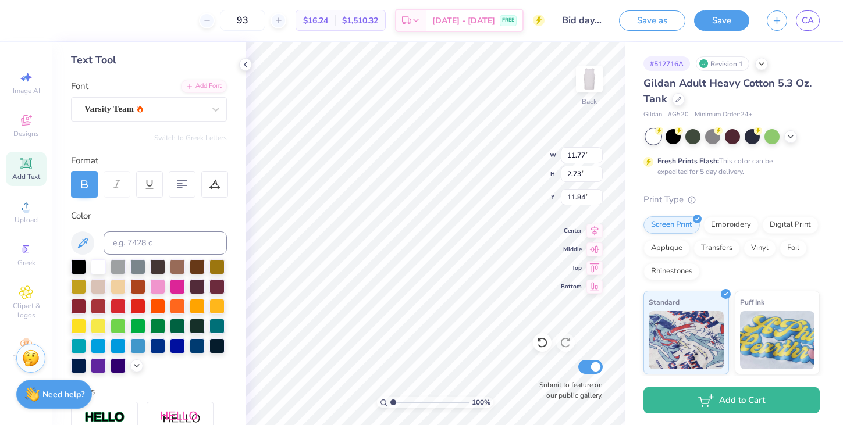
type input "2.45"
type input "12.58"
type input "11.28"
type input "5.64"
type input "6.68"
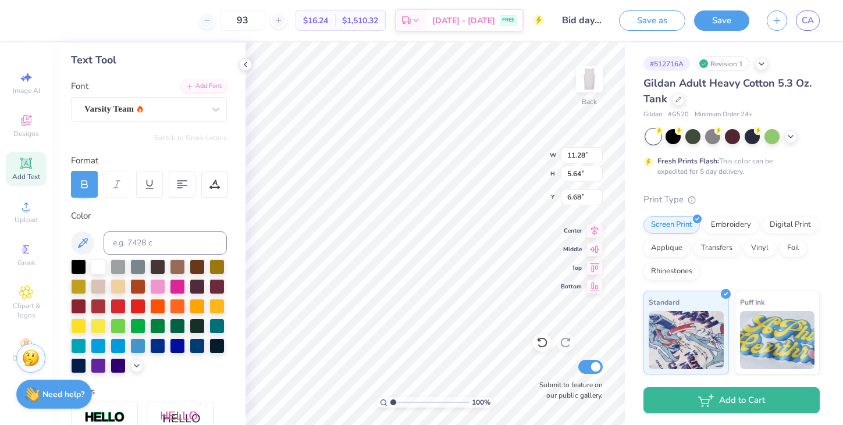
type input "10.60"
type input "5.30"
type input "6.85"
type input "10.29"
type input "5.14"
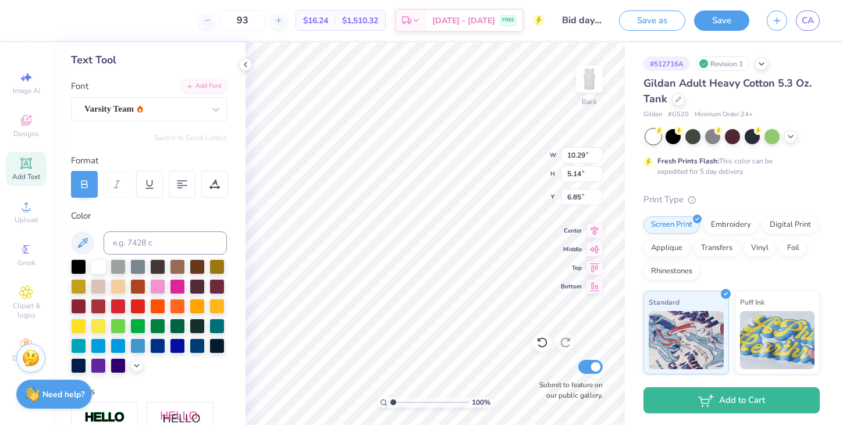
type input "6.93"
type input "11.35"
type input "2.71"
type input "3.61"
type input "10.09"
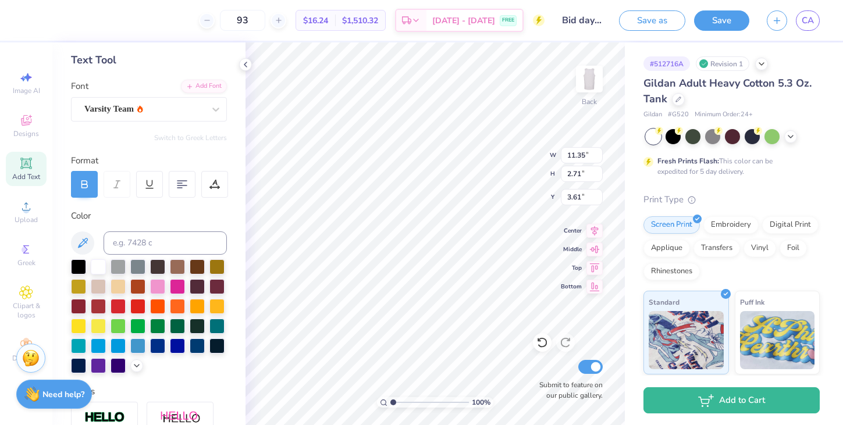
type input "2.41"
type input "4.23"
type input "10.57"
type input "2.45"
type input "12.37"
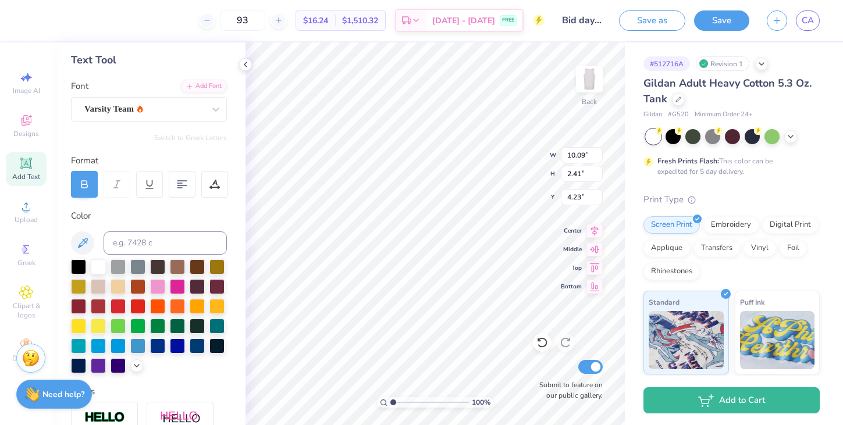
type input "10.35"
type input "2.48"
type input "4.17"
type input "15.11"
type input "10.08"
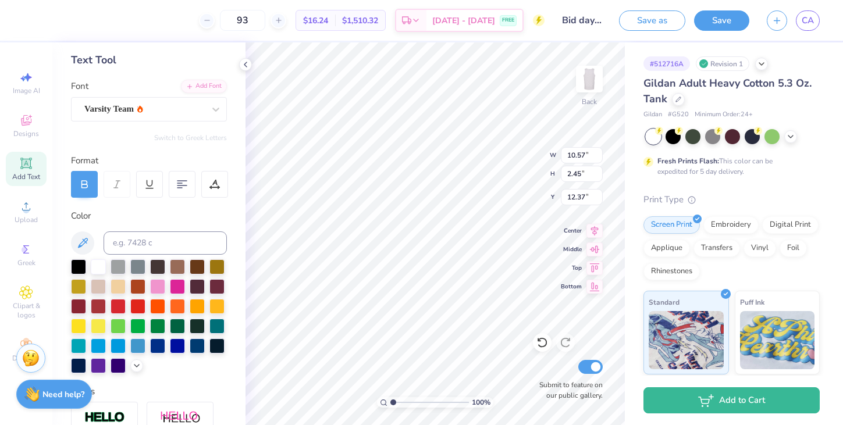
type input "2.34"
type input "12.32"
type input "14.97"
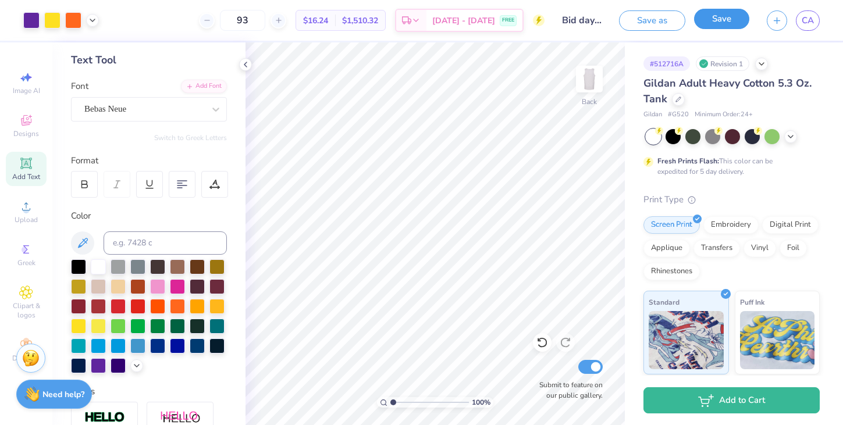
click at [714, 29] on div "Save" at bounding box center [721, 20] width 55 height 20
click at [729, 17] on button "Save" at bounding box center [721, 19] width 55 height 20
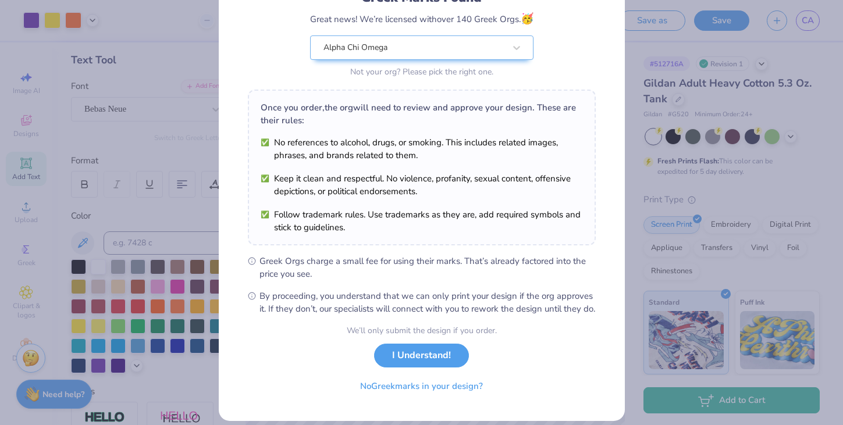
scroll to position [119, 0]
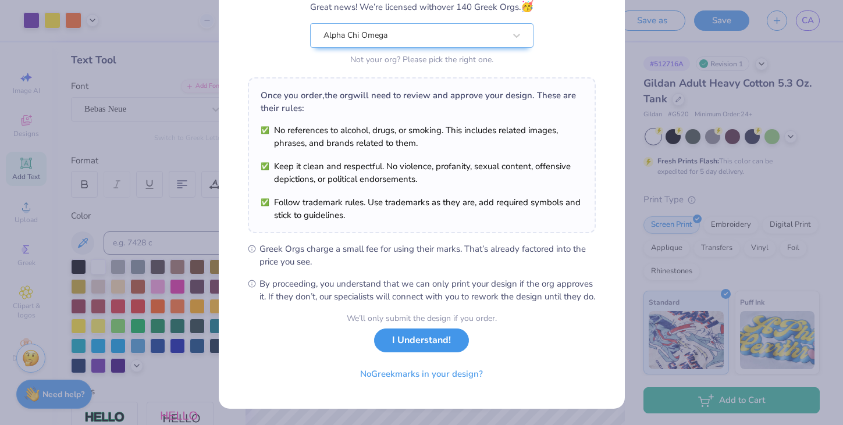
click at [394, 339] on button "I Understand!" at bounding box center [421, 341] width 95 height 24
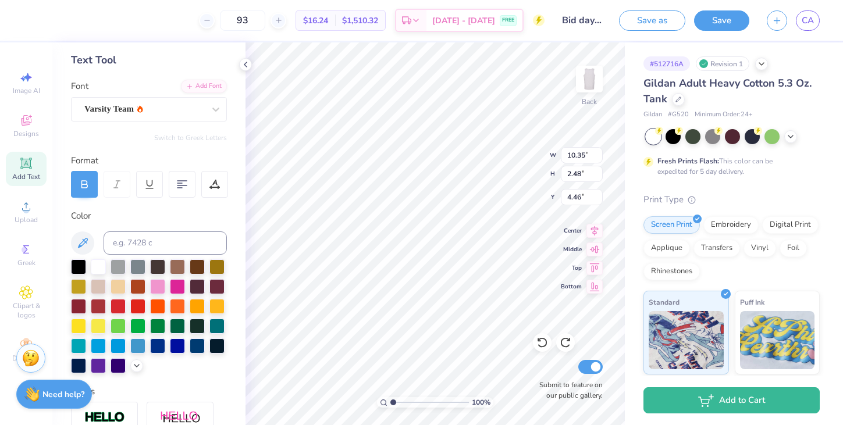
type input "4.17"
type input "2.88"
click at [99, 366] on div at bounding box center [98, 364] width 15 height 15
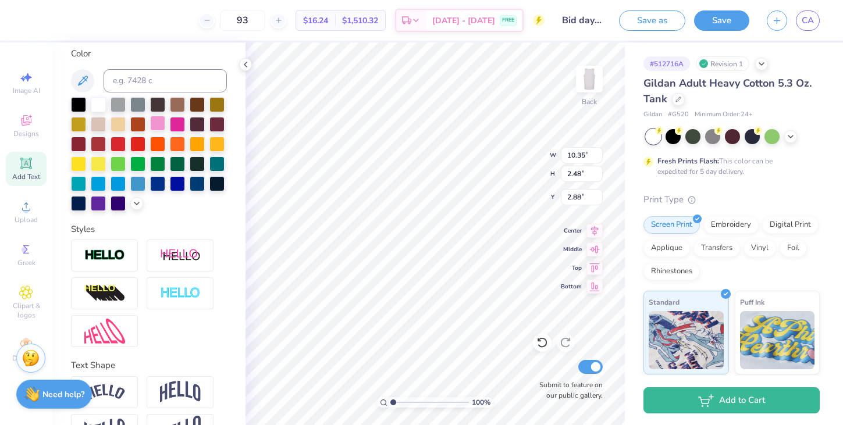
scroll to position [216, 0]
click at [165, 293] on img at bounding box center [180, 293] width 41 height 13
type input "10.40"
type input "2.52"
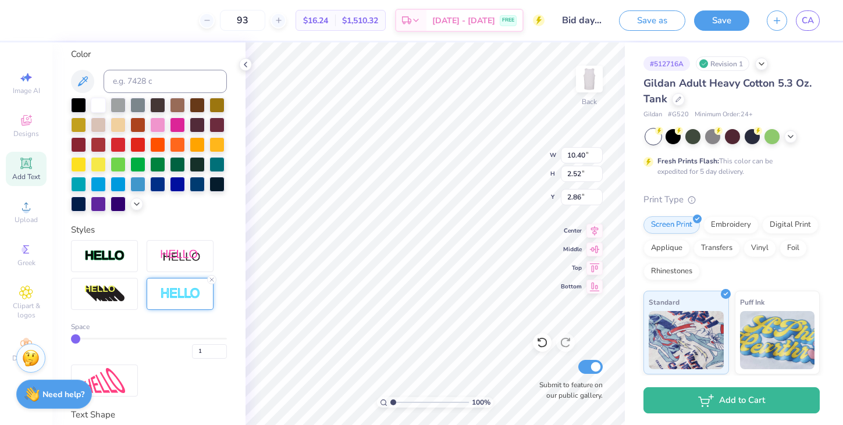
type input "4.07"
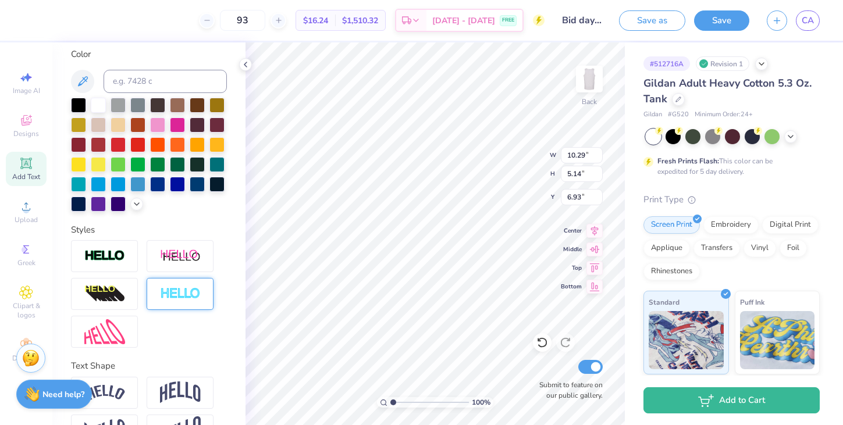
click at [173, 295] on img at bounding box center [180, 293] width 41 height 13
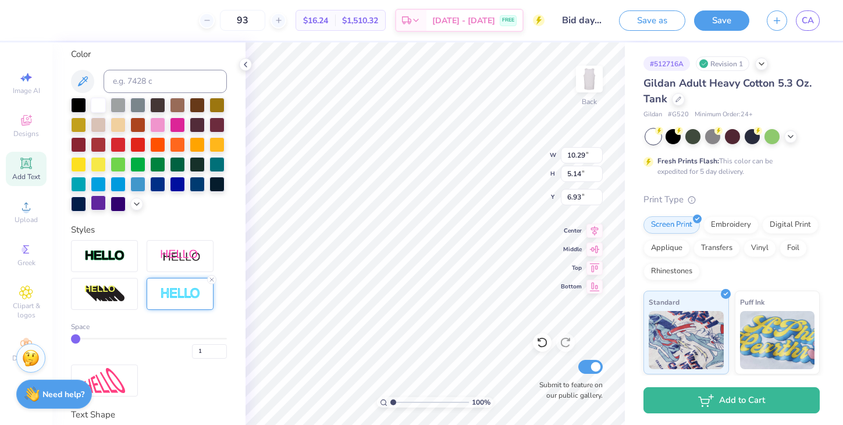
click at [99, 204] on div at bounding box center [98, 202] width 15 height 15
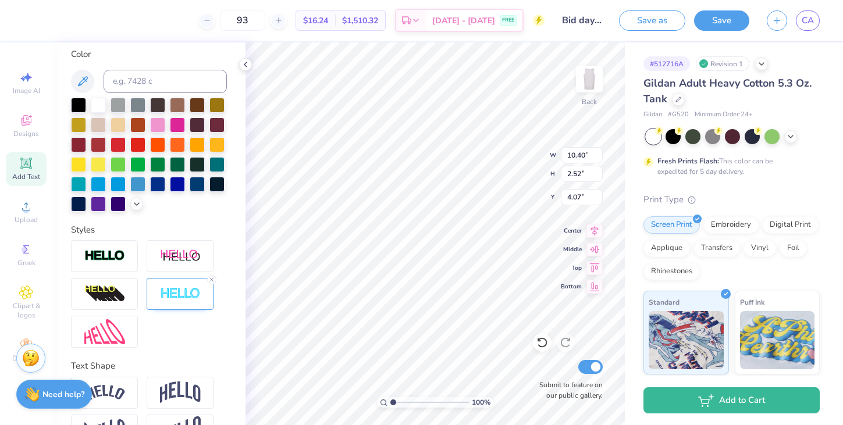
scroll to position [251, 0]
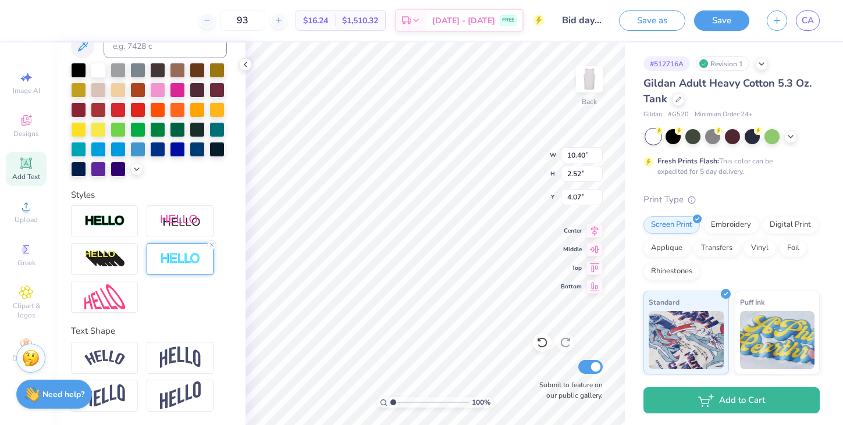
click at [190, 263] on img at bounding box center [180, 258] width 41 height 13
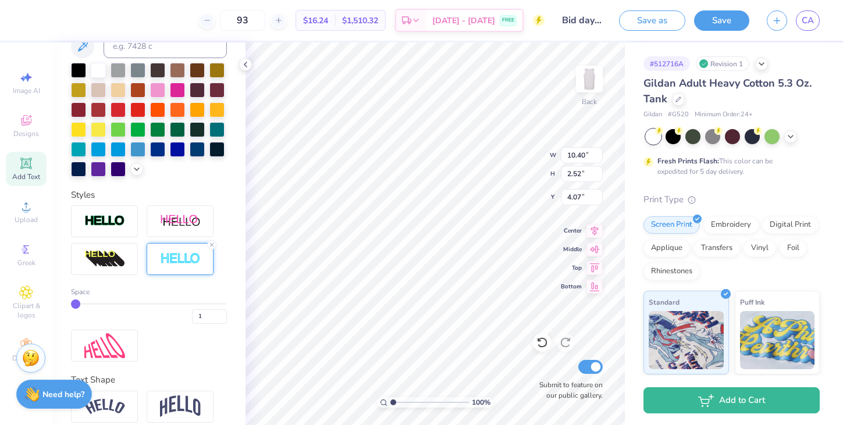
type input "2"
type input "10.45"
type input "2.57"
type input "4.05"
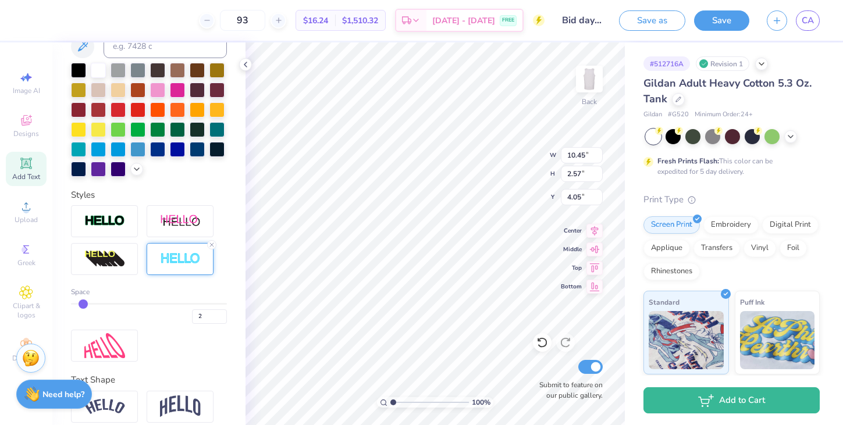
click at [83, 303] on input "range" at bounding box center [149, 304] width 156 height 2
type input "1"
type input "10.40"
type input "2.52"
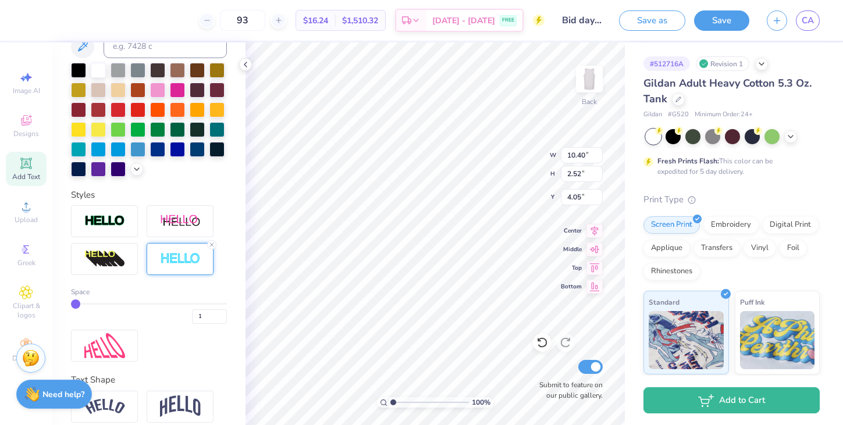
type input "4.05"
drag, startPoint x: 84, startPoint y: 304, endPoint x: 74, endPoint y: 304, distance: 9.9
type input "1"
click at [74, 304] on input "range" at bounding box center [149, 304] width 156 height 2
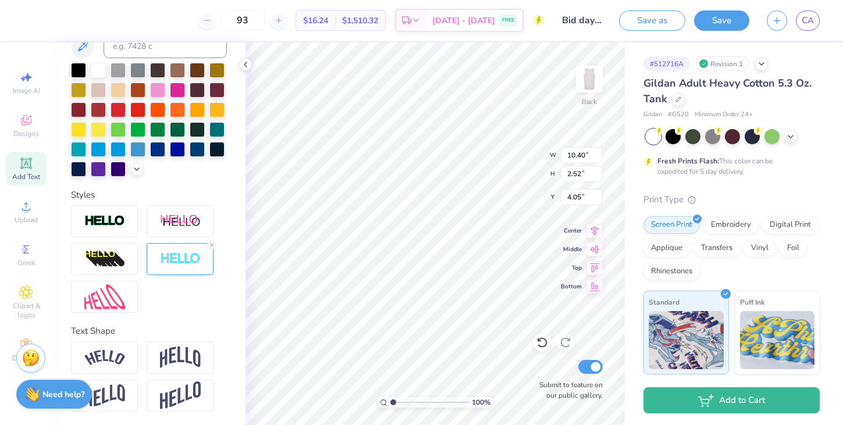
type input "10.39"
type input "5.24"
click at [181, 263] on img at bounding box center [180, 258] width 41 height 13
click at [186, 248] on div at bounding box center [180, 259] width 67 height 32
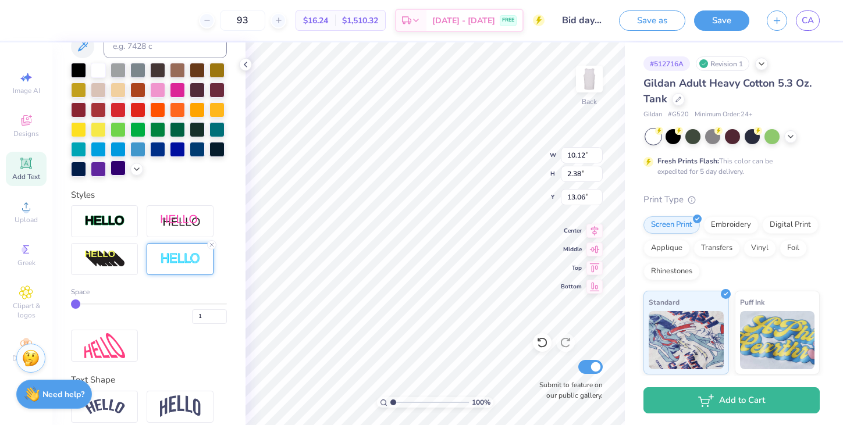
click at [96, 169] on div at bounding box center [98, 169] width 15 height 15
click at [83, 303] on input "range" at bounding box center [149, 304] width 156 height 2
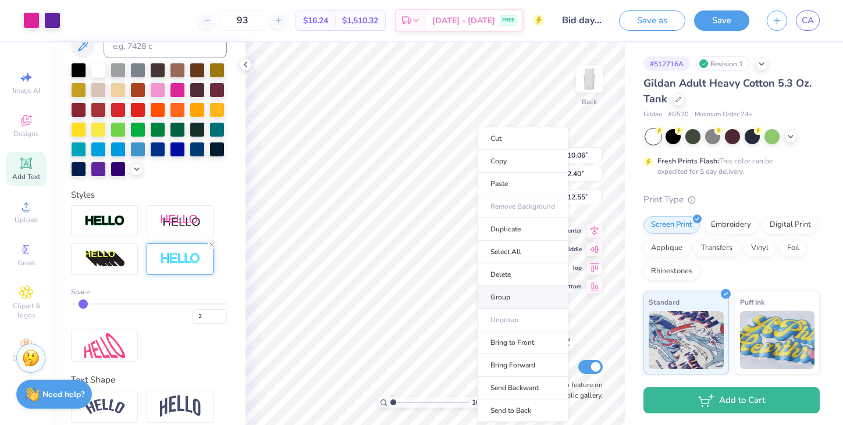
click at [515, 292] on li "Group" at bounding box center [522, 297] width 91 height 23
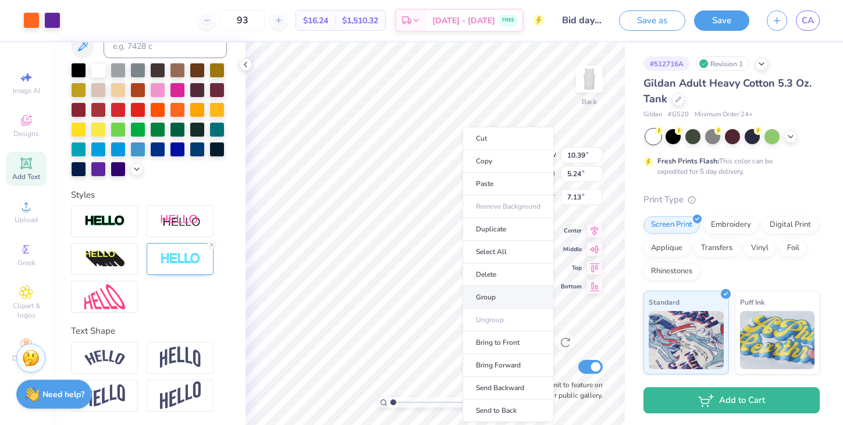
click at [486, 292] on li "Group" at bounding box center [507, 297] width 91 height 23
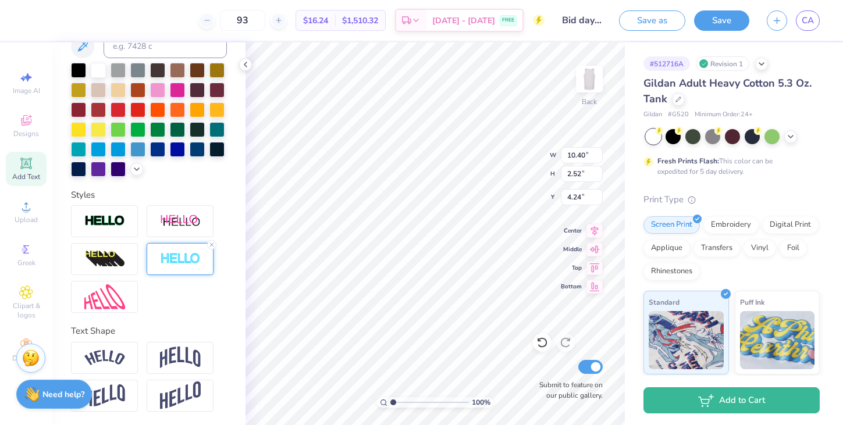
click at [190, 256] on img at bounding box center [180, 258] width 41 height 13
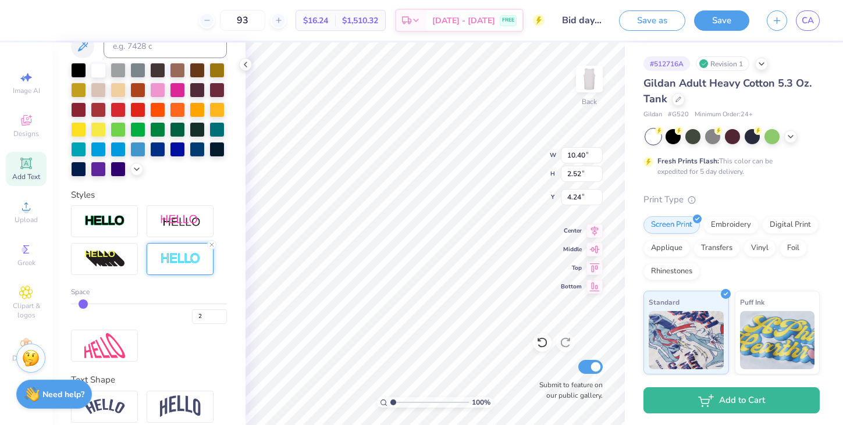
click at [80, 303] on input "range" at bounding box center [149, 304] width 156 height 2
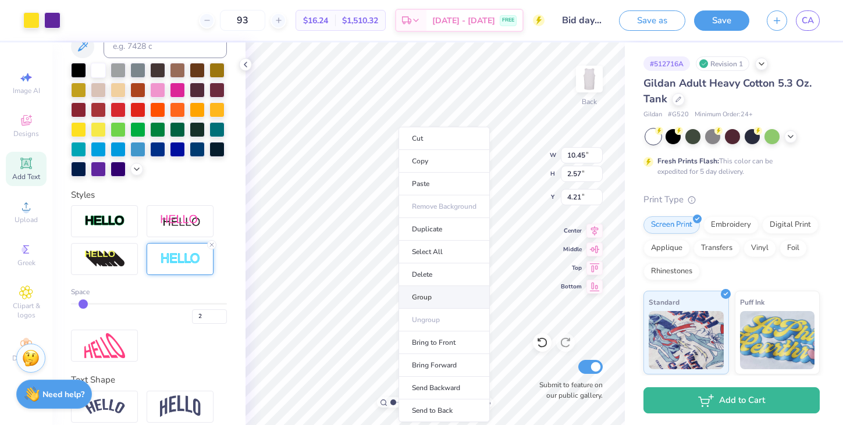
click at [427, 294] on li "Group" at bounding box center [443, 297] width 91 height 23
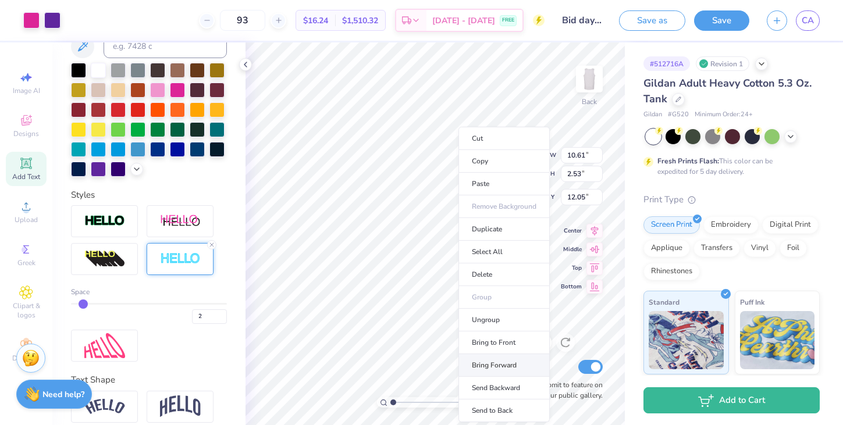
click at [498, 362] on li "Bring Forward" at bounding box center [503, 365] width 91 height 23
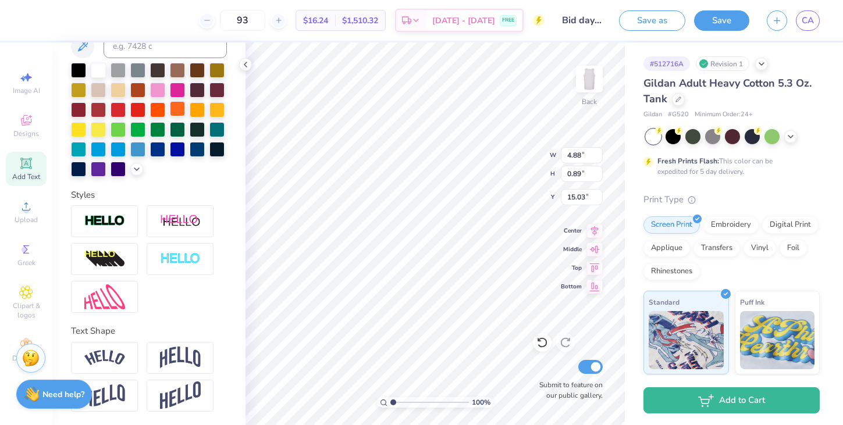
click at [178, 117] on div at bounding box center [149, 120] width 156 height 114
click at [179, 114] on div at bounding box center [177, 108] width 15 height 15
click at [198, 113] on div at bounding box center [197, 108] width 15 height 15
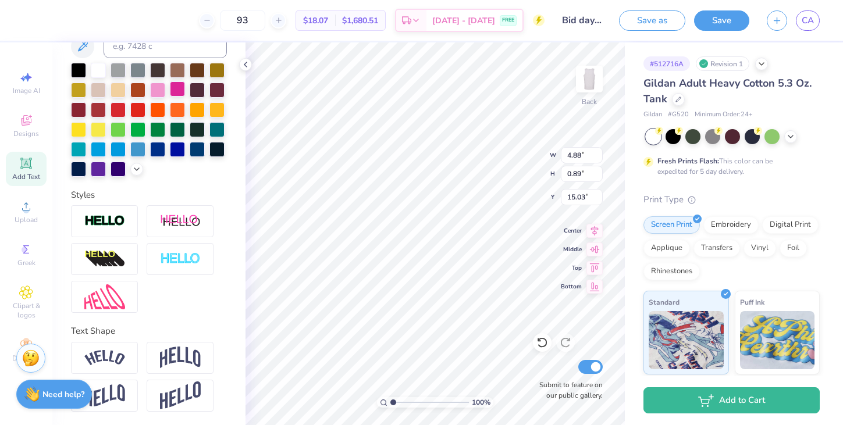
click at [178, 92] on div at bounding box center [177, 88] width 15 height 15
click at [98, 165] on div at bounding box center [98, 168] width 15 height 15
click at [77, 133] on div at bounding box center [78, 128] width 15 height 15
click at [184, 109] on div at bounding box center [177, 108] width 15 height 15
click at [195, 266] on div at bounding box center [180, 259] width 67 height 32
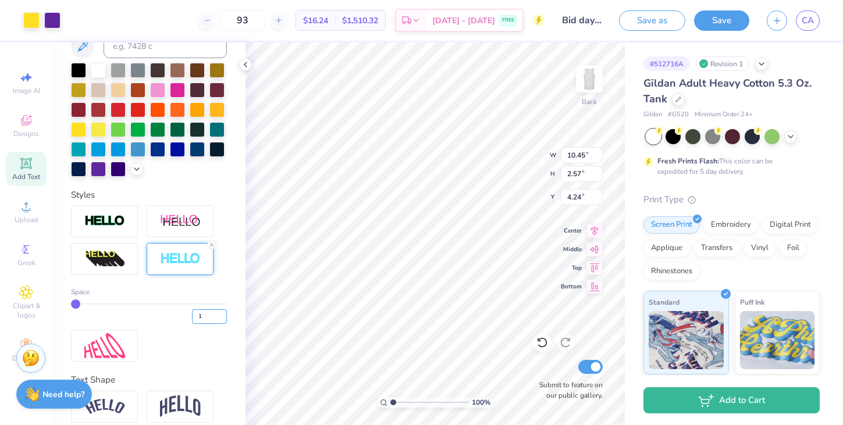
click at [219, 317] on input "1" at bounding box center [209, 316] width 35 height 15
click at [187, 258] on img at bounding box center [180, 258] width 41 height 13
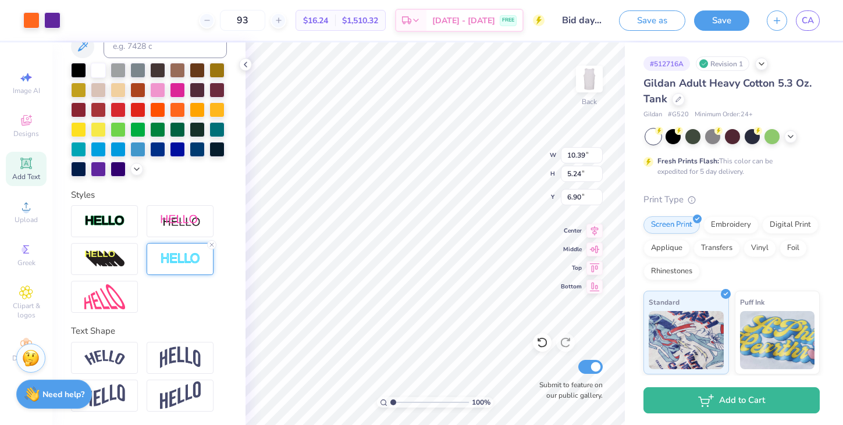
click at [186, 255] on img at bounding box center [180, 258] width 41 height 13
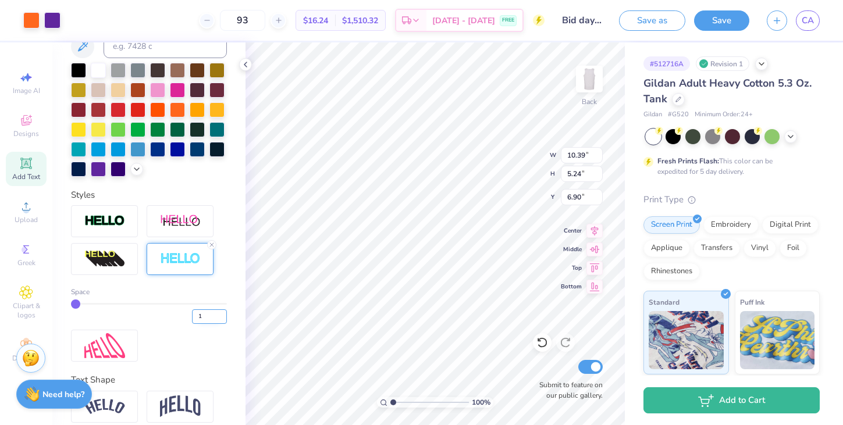
click at [208, 312] on input "1" at bounding box center [209, 316] width 35 height 15
click at [180, 265] on div at bounding box center [180, 259] width 67 height 32
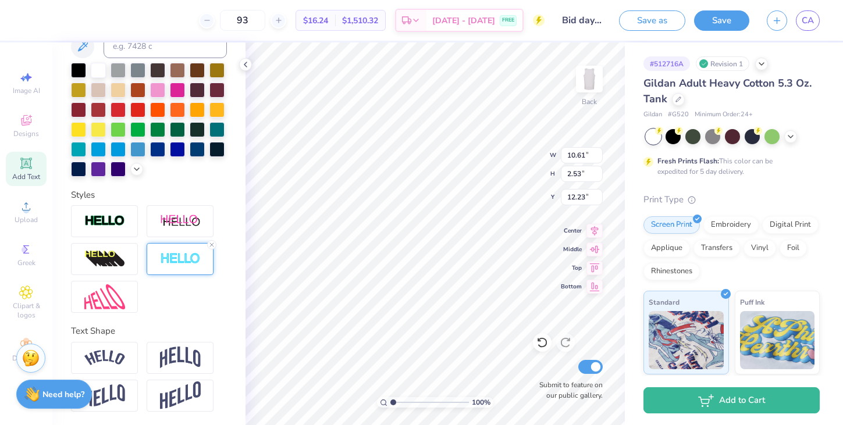
click at [180, 266] on div at bounding box center [180, 259] width 67 height 32
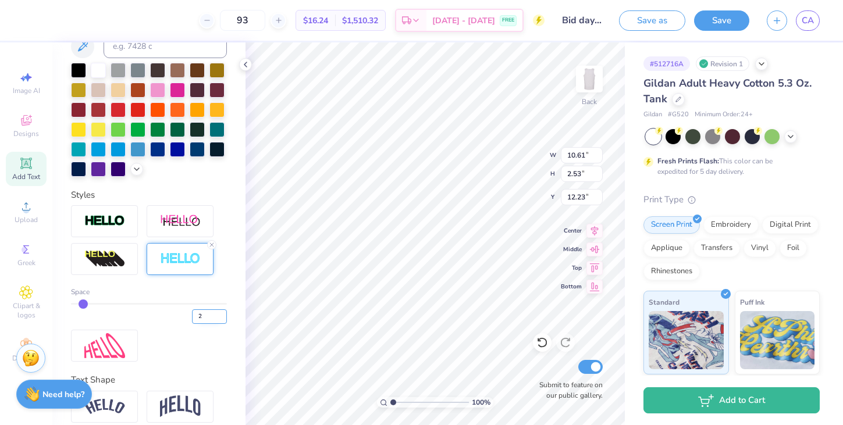
click at [210, 313] on input "2" at bounding box center [209, 316] width 35 height 15
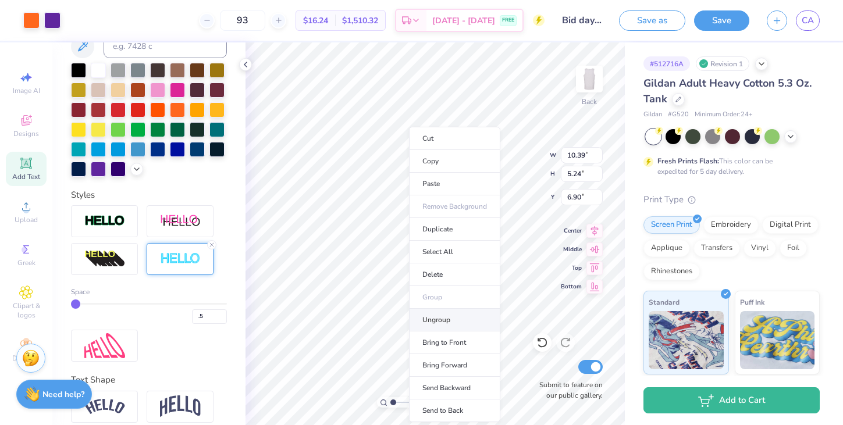
click at [448, 322] on li "Ungroup" at bounding box center [454, 320] width 91 height 23
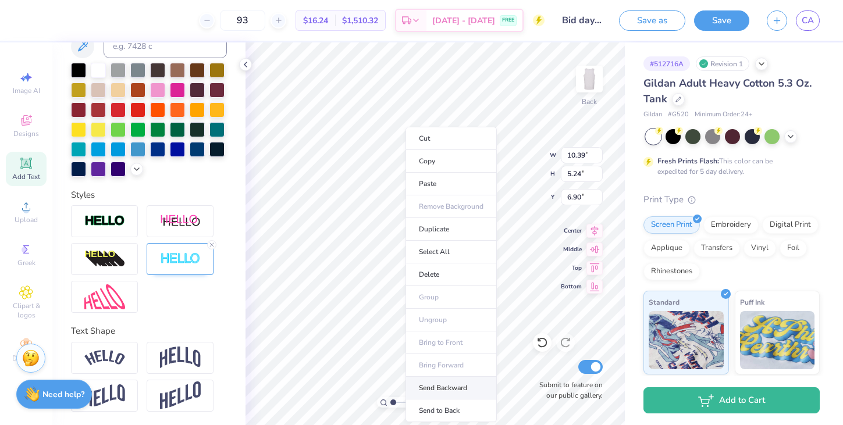
click at [448, 387] on li "Send Backward" at bounding box center [450, 388] width 91 height 23
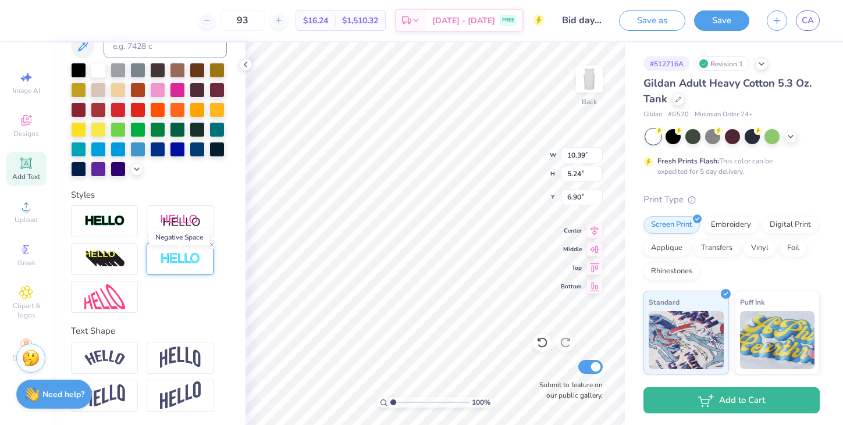
click at [165, 256] on img at bounding box center [180, 258] width 41 height 13
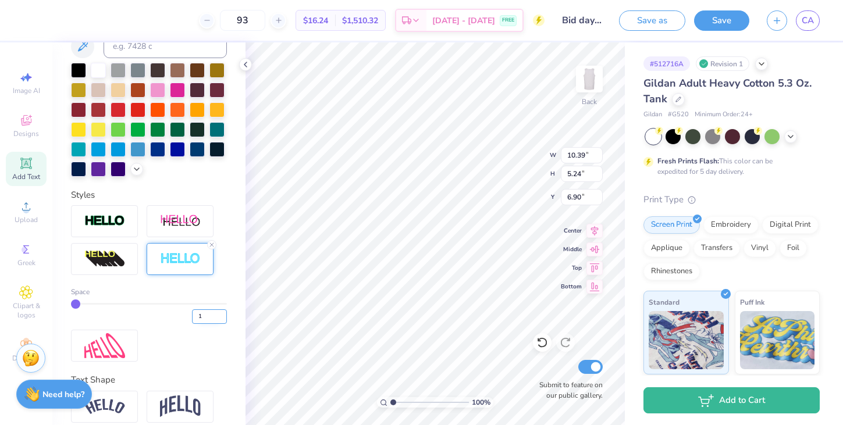
click at [206, 315] on input "1" at bounding box center [209, 316] width 35 height 15
click at [237, 318] on div "Personalized Names Personalized Numbers Text Tool Add Font Font Varsity Team Sw…" at bounding box center [148, 233] width 193 height 383
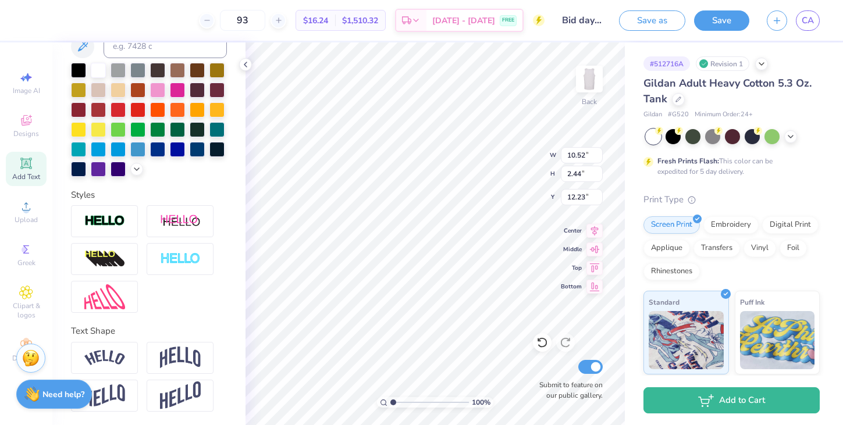
scroll to position [0, 1]
click at [98, 164] on div at bounding box center [98, 168] width 15 height 15
click at [196, 254] on img at bounding box center [180, 258] width 41 height 13
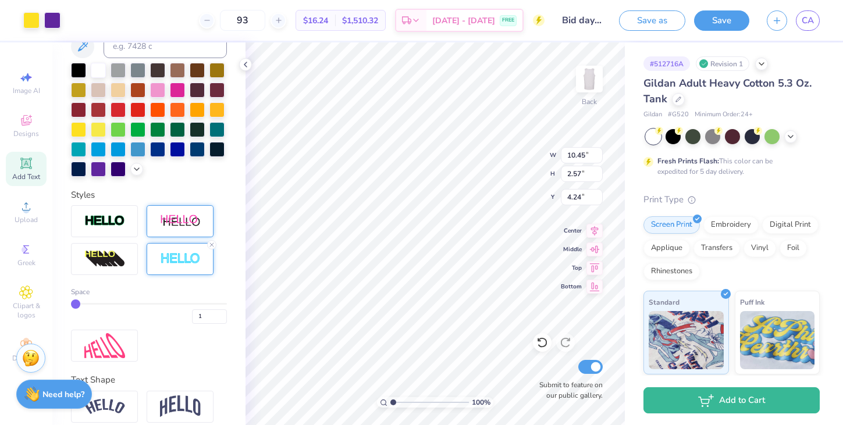
click at [162, 229] on div at bounding box center [180, 221] width 67 height 32
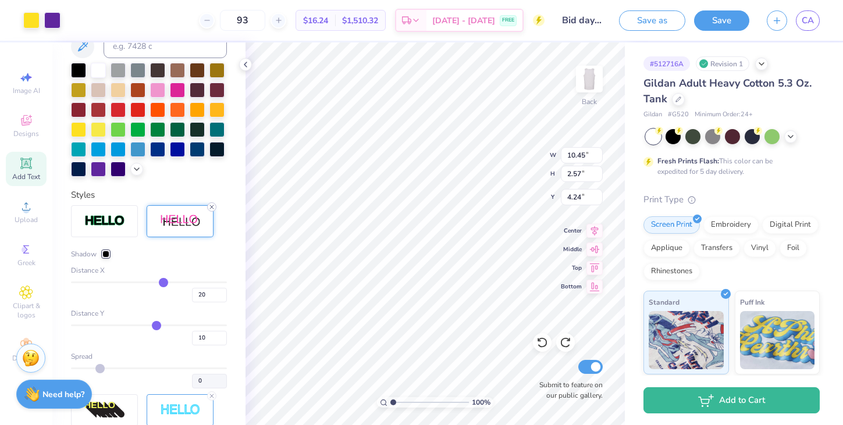
click at [210, 206] on icon at bounding box center [211, 207] width 7 height 7
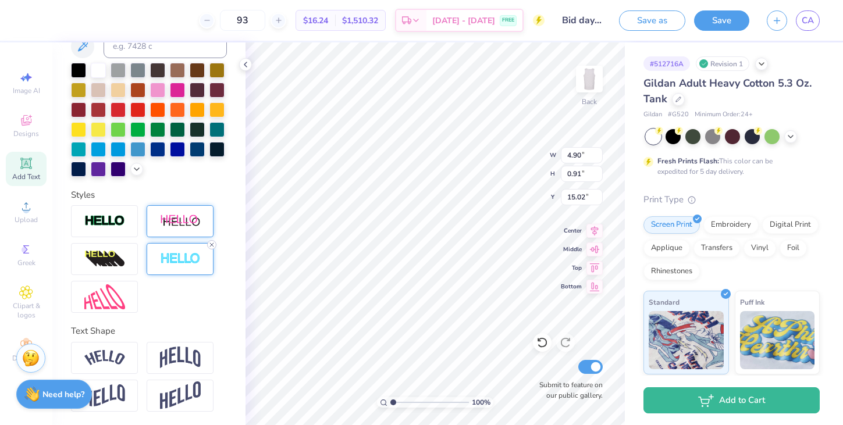
click at [214, 244] on icon at bounding box center [211, 244] width 7 height 7
click at [94, 170] on div at bounding box center [98, 168] width 15 height 15
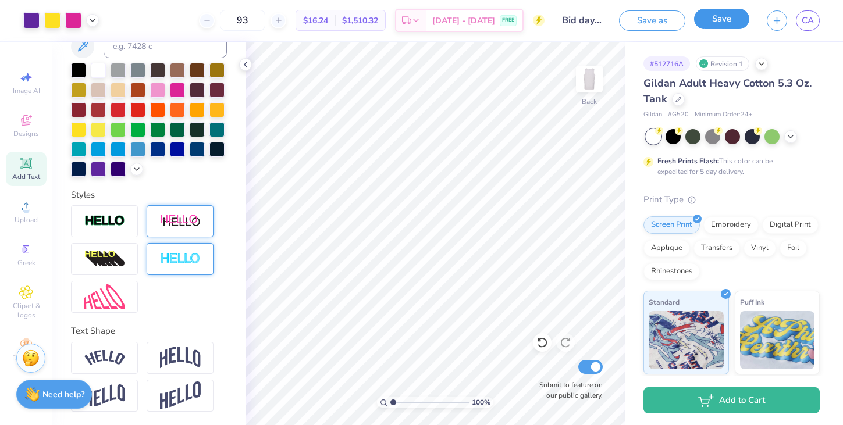
click at [718, 24] on button "Save" at bounding box center [721, 19] width 55 height 20
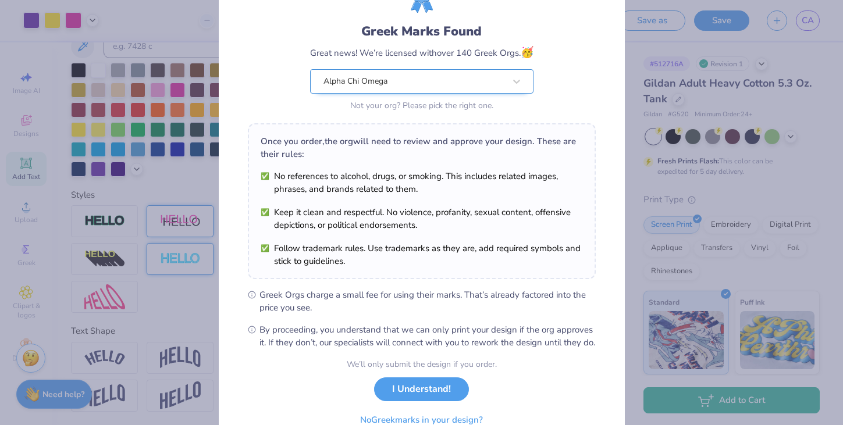
scroll to position [119, 0]
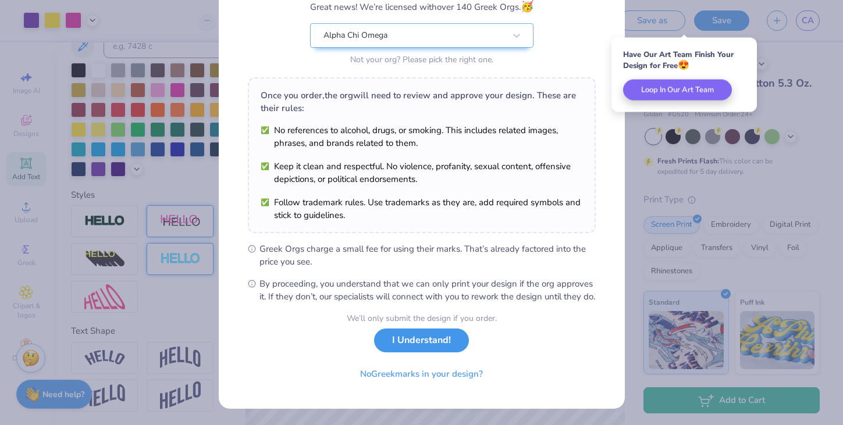
click at [405, 339] on button "I Understand!" at bounding box center [421, 341] width 95 height 24
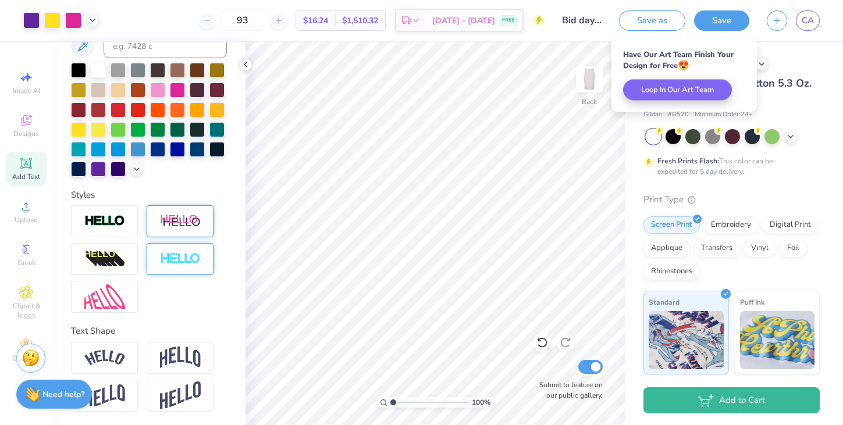
scroll to position [0, 0]
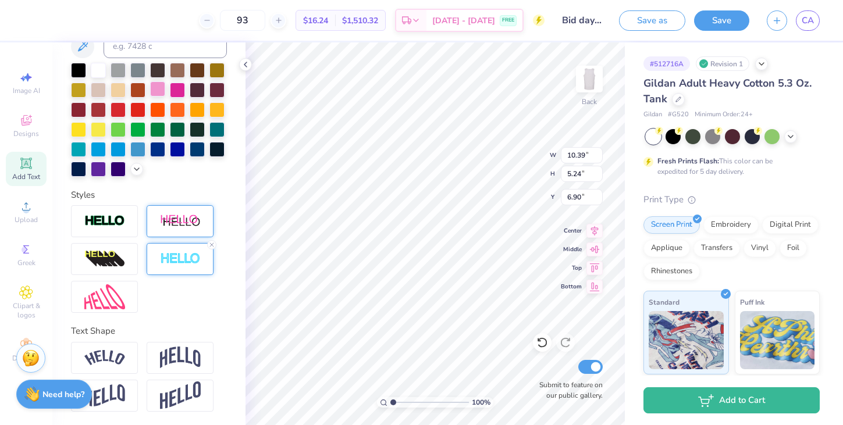
click at [161, 91] on div at bounding box center [157, 88] width 15 height 15
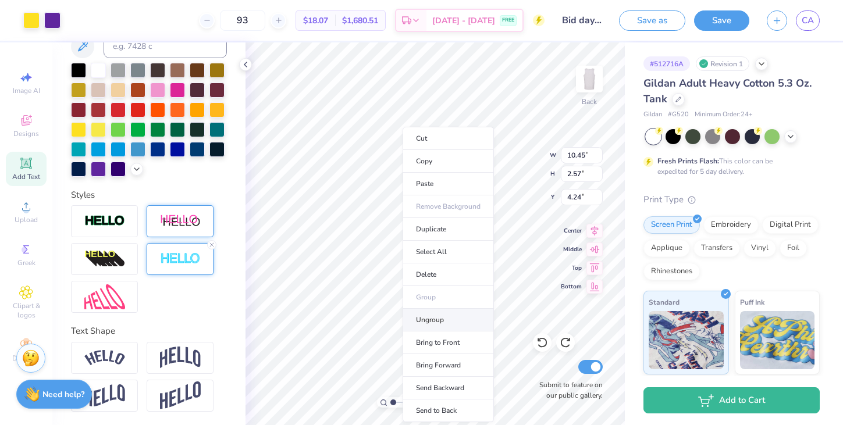
click at [444, 317] on li "Ungroup" at bounding box center [447, 320] width 91 height 23
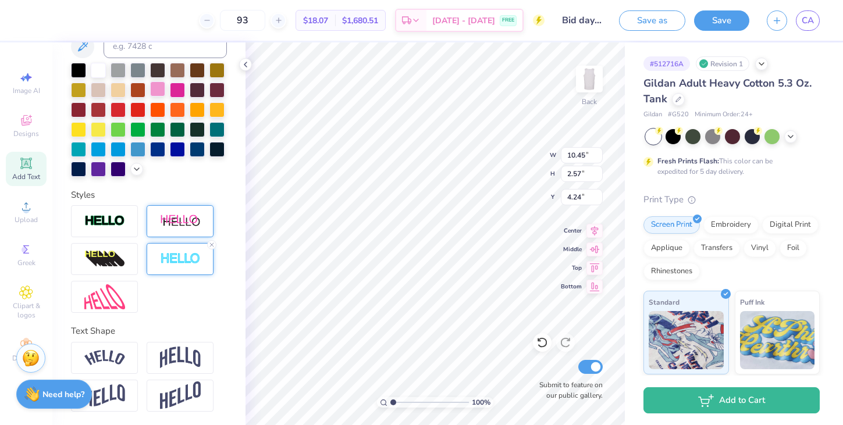
click at [159, 92] on div at bounding box center [157, 88] width 15 height 15
click at [159, 93] on div at bounding box center [157, 88] width 15 height 15
click at [157, 83] on div at bounding box center [157, 88] width 15 height 15
click at [183, 89] on div at bounding box center [177, 88] width 15 height 15
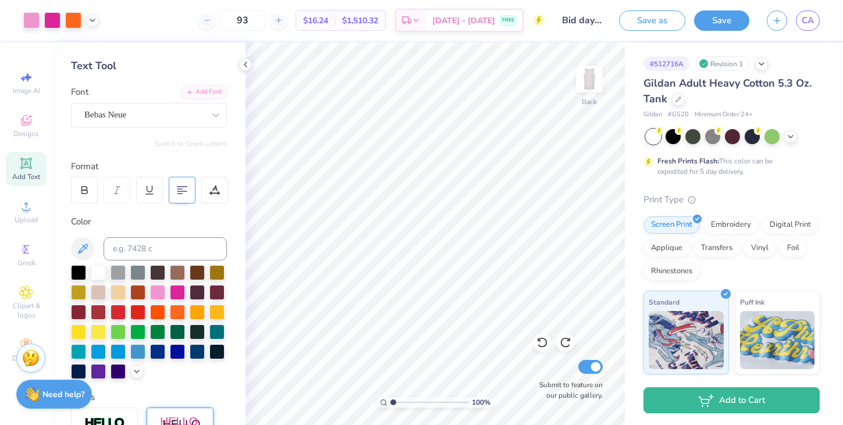
scroll to position [0, 0]
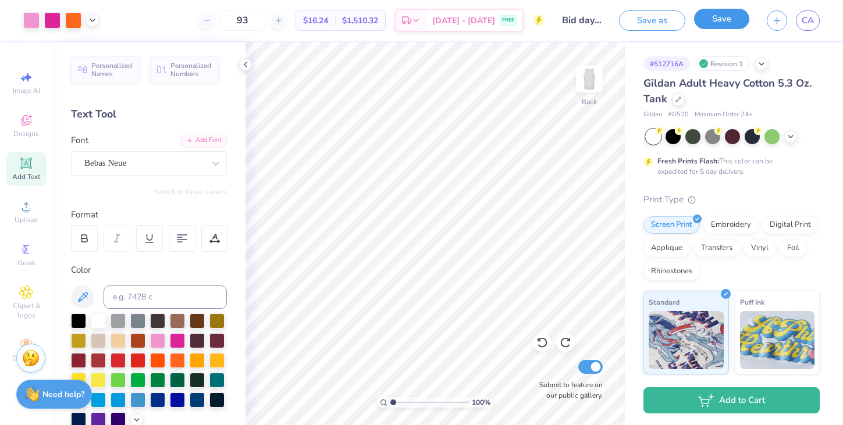
click at [719, 24] on button "Save" at bounding box center [721, 19] width 55 height 20
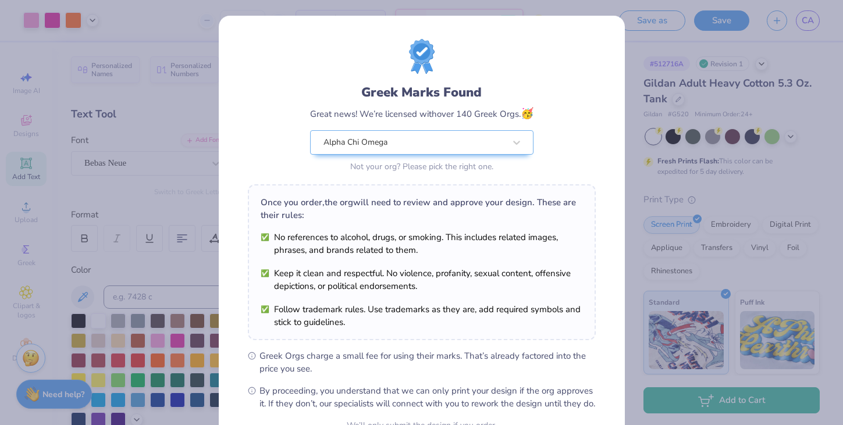
scroll to position [119, 0]
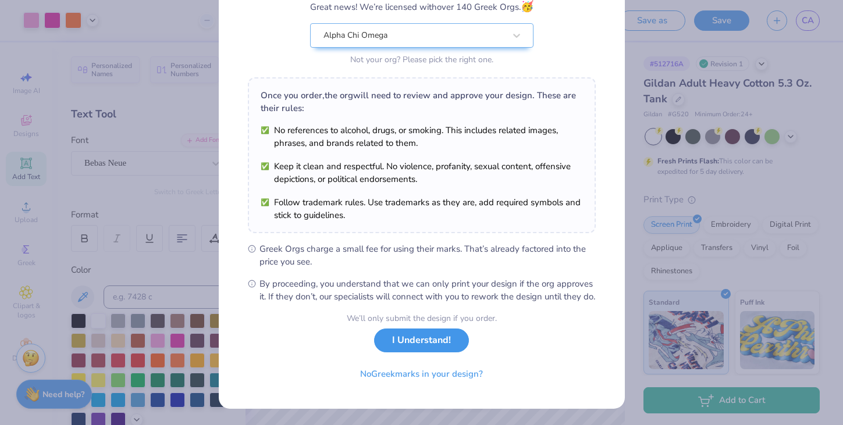
click at [440, 340] on button "I Understand!" at bounding box center [421, 341] width 95 height 24
